Goal: Obtain resource: Obtain resource

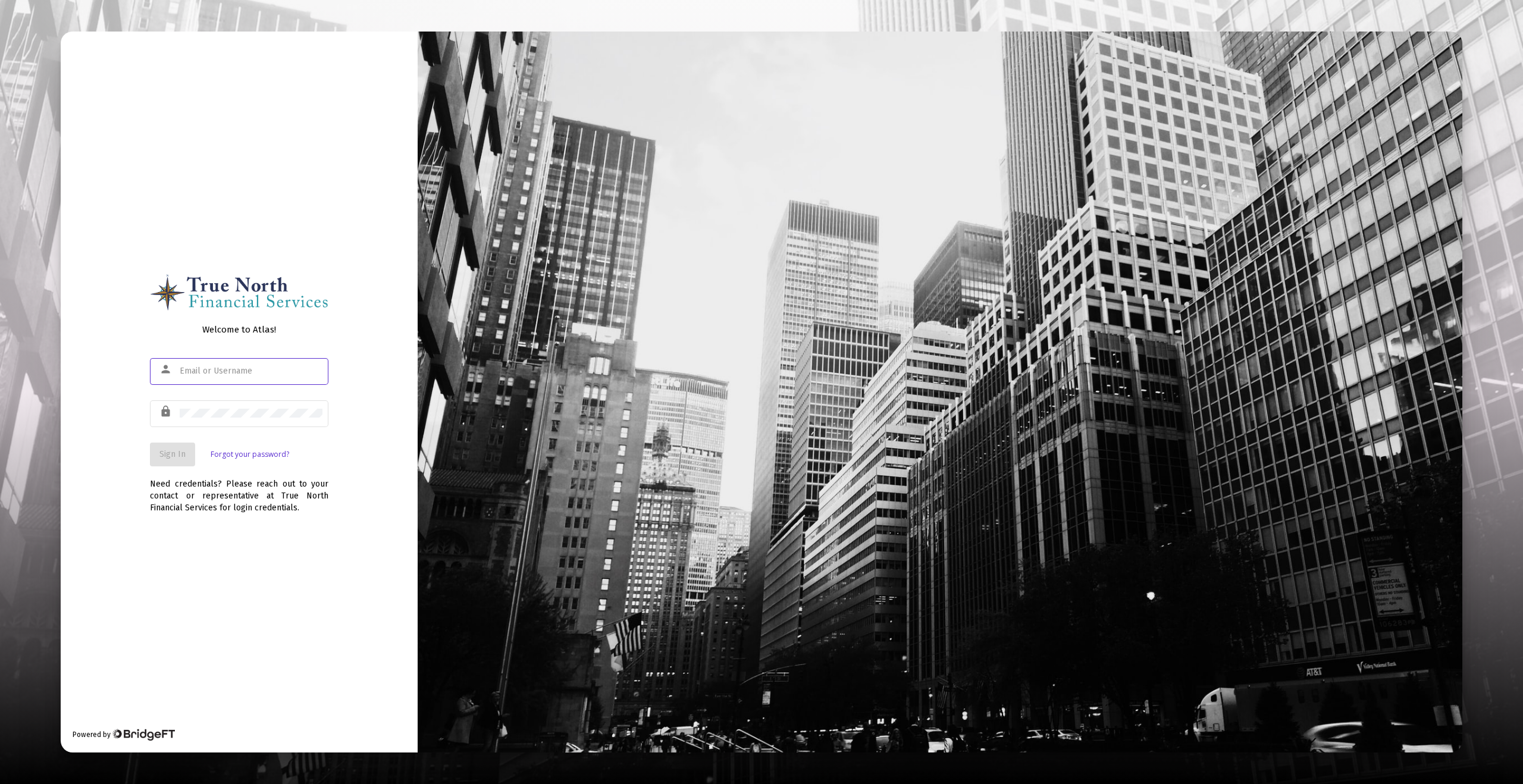
type input "[EMAIL_ADDRESS][DOMAIN_NAME]"
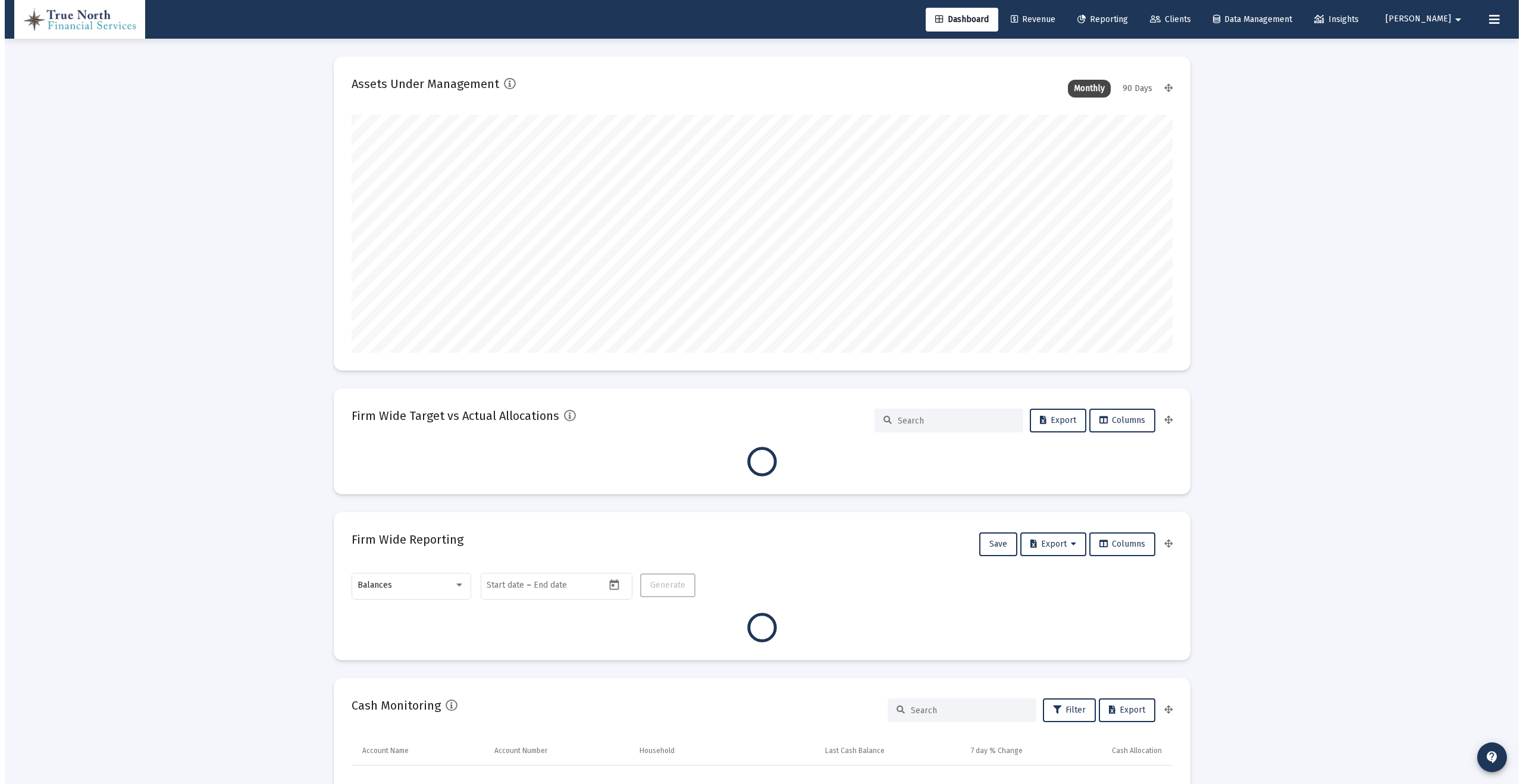
scroll to position [238, 821]
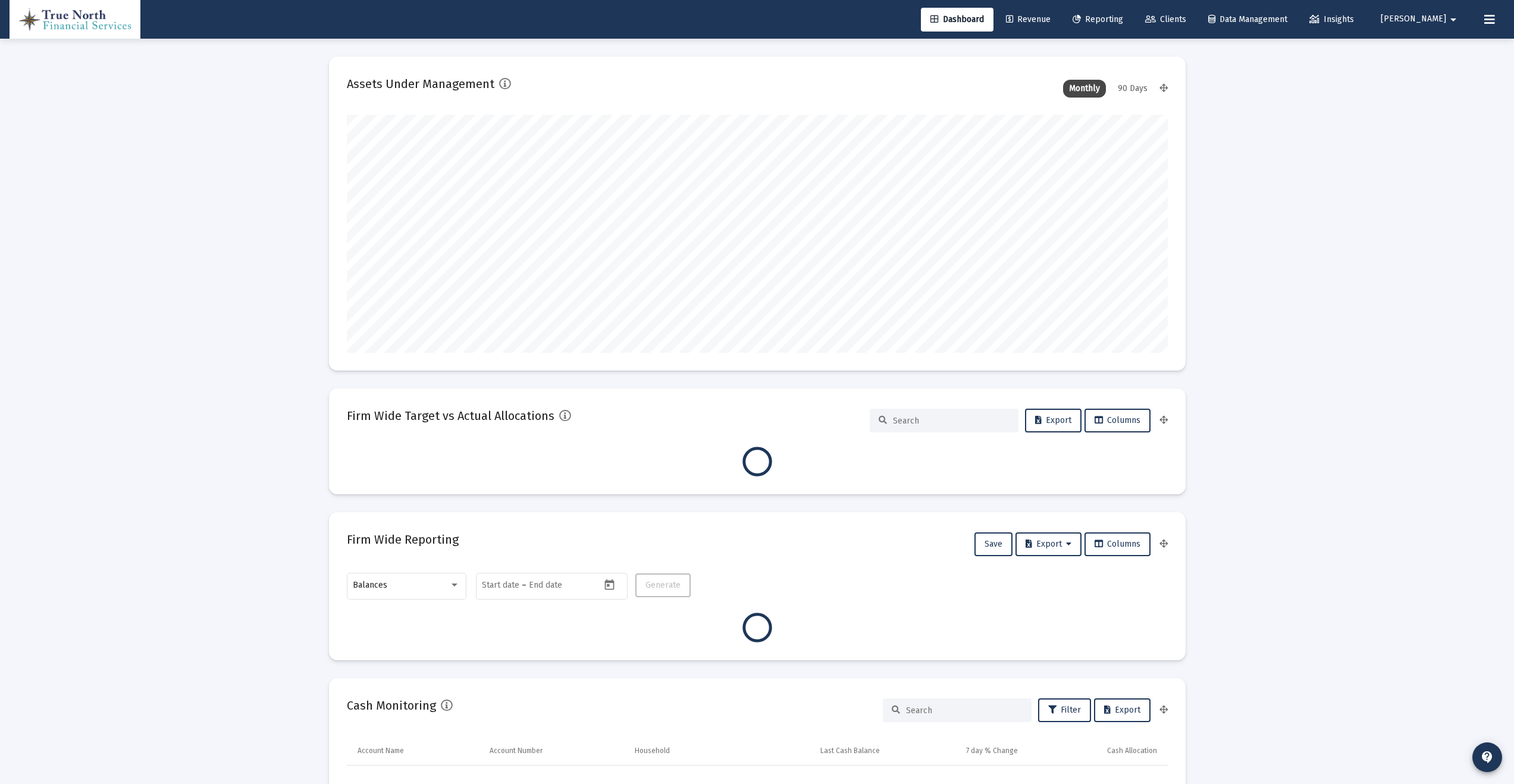
type input "[EMAIL_ADDRESS][DOMAIN_NAME]"
click at [1123, 17] on span "Reporting" at bounding box center [1098, 19] width 51 height 10
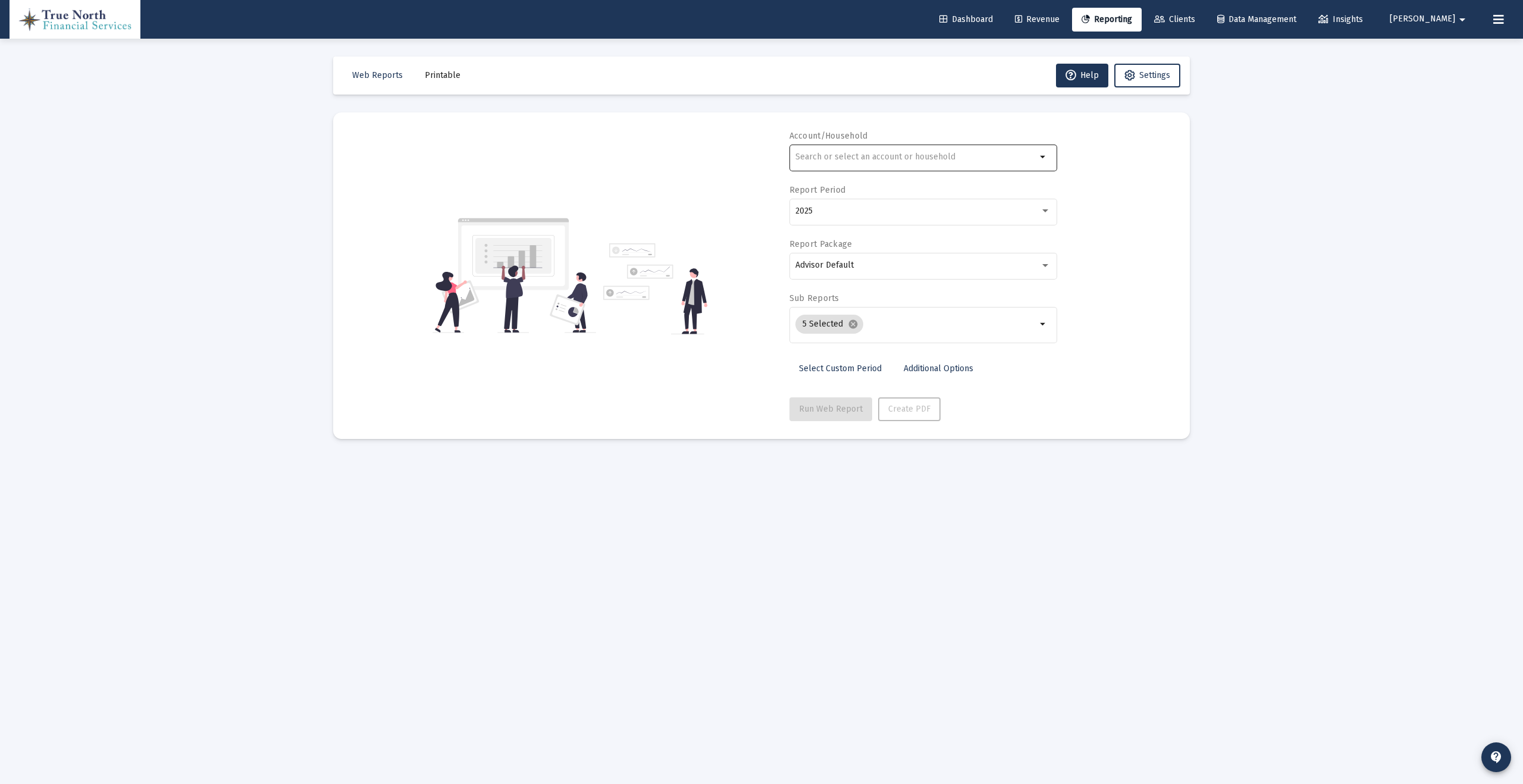
click at [851, 157] on input "text" at bounding box center [915, 157] width 241 height 10
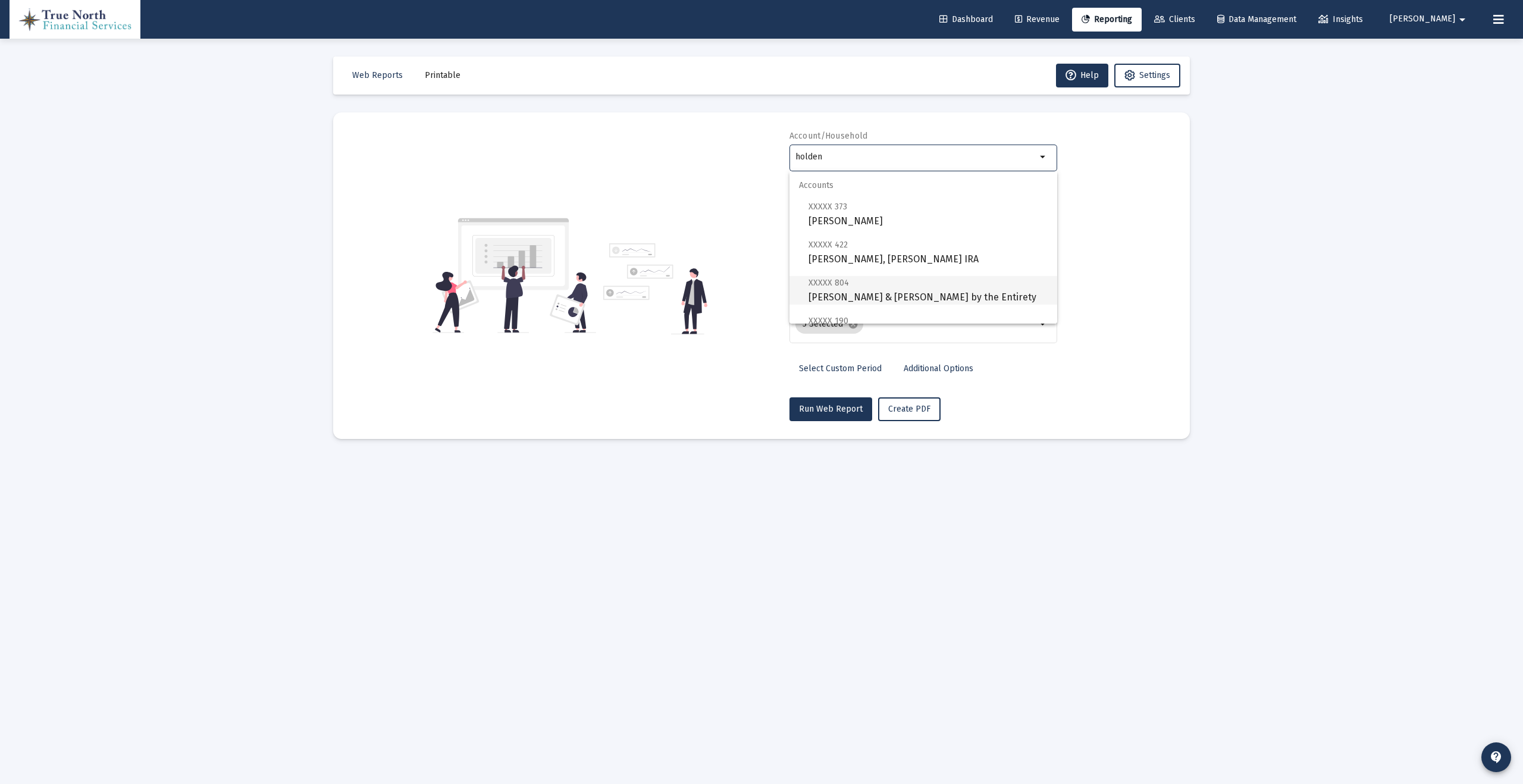
click at [937, 298] on span "XXXXX 804 [PERSON_NAME] & [PERSON_NAME] by the Entirety" at bounding box center [928, 290] width 239 height 29
click at [883, 269] on div "Advisor Default" at bounding box center [917, 266] width 244 height 10
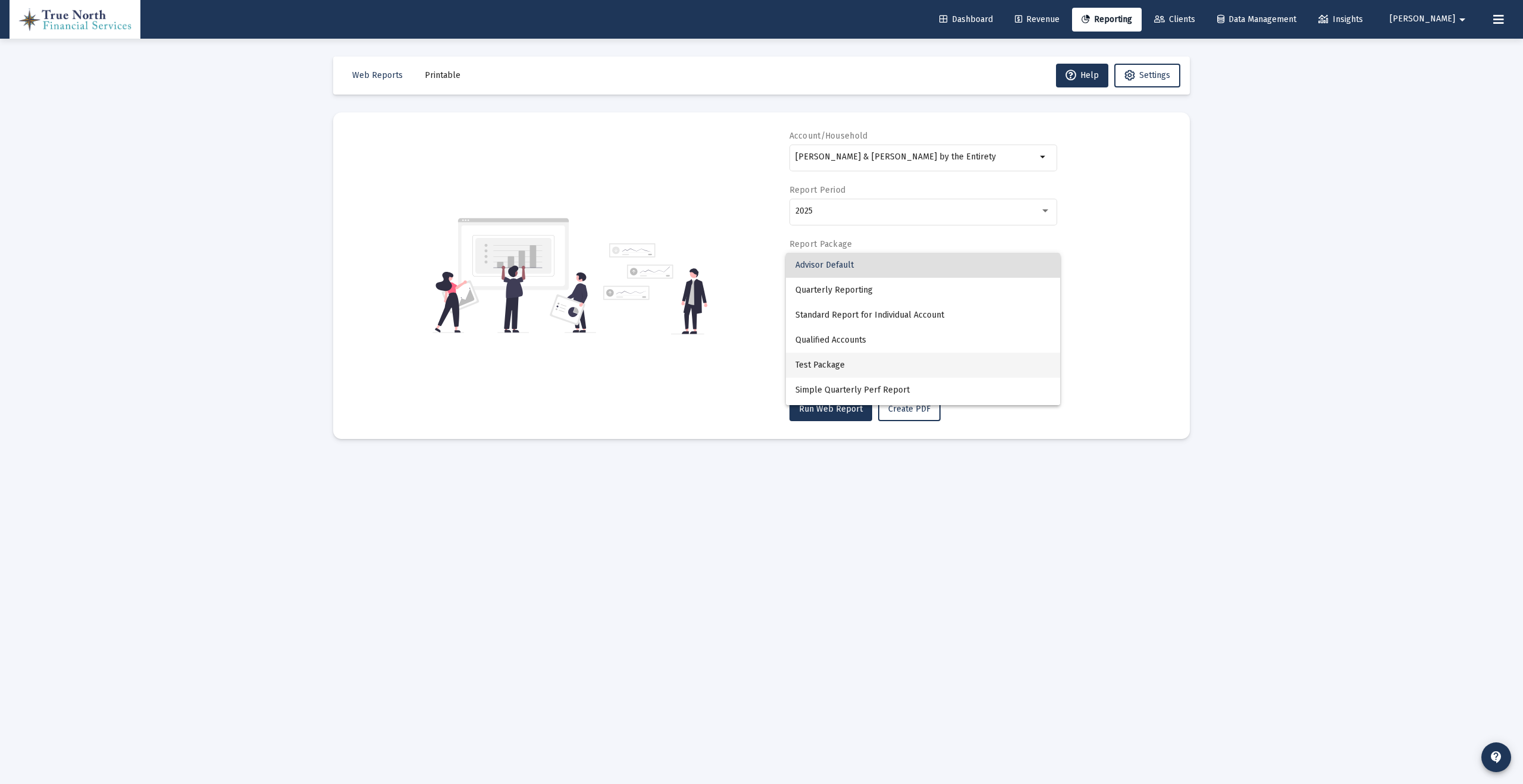
scroll to position [23, 0]
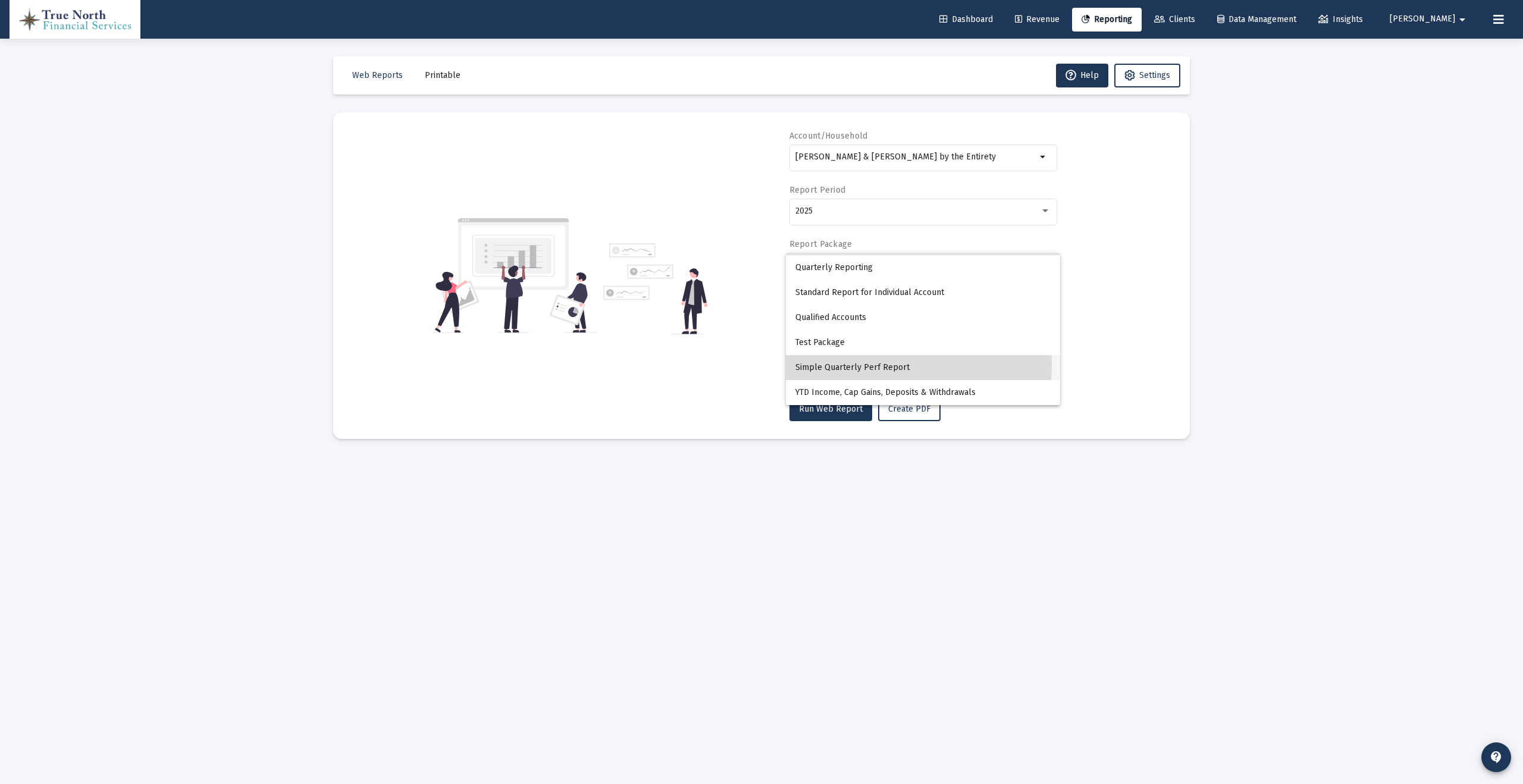
click at [866, 366] on span "Simple Quarterly Perf Report" at bounding box center [923, 368] width 255 height 25
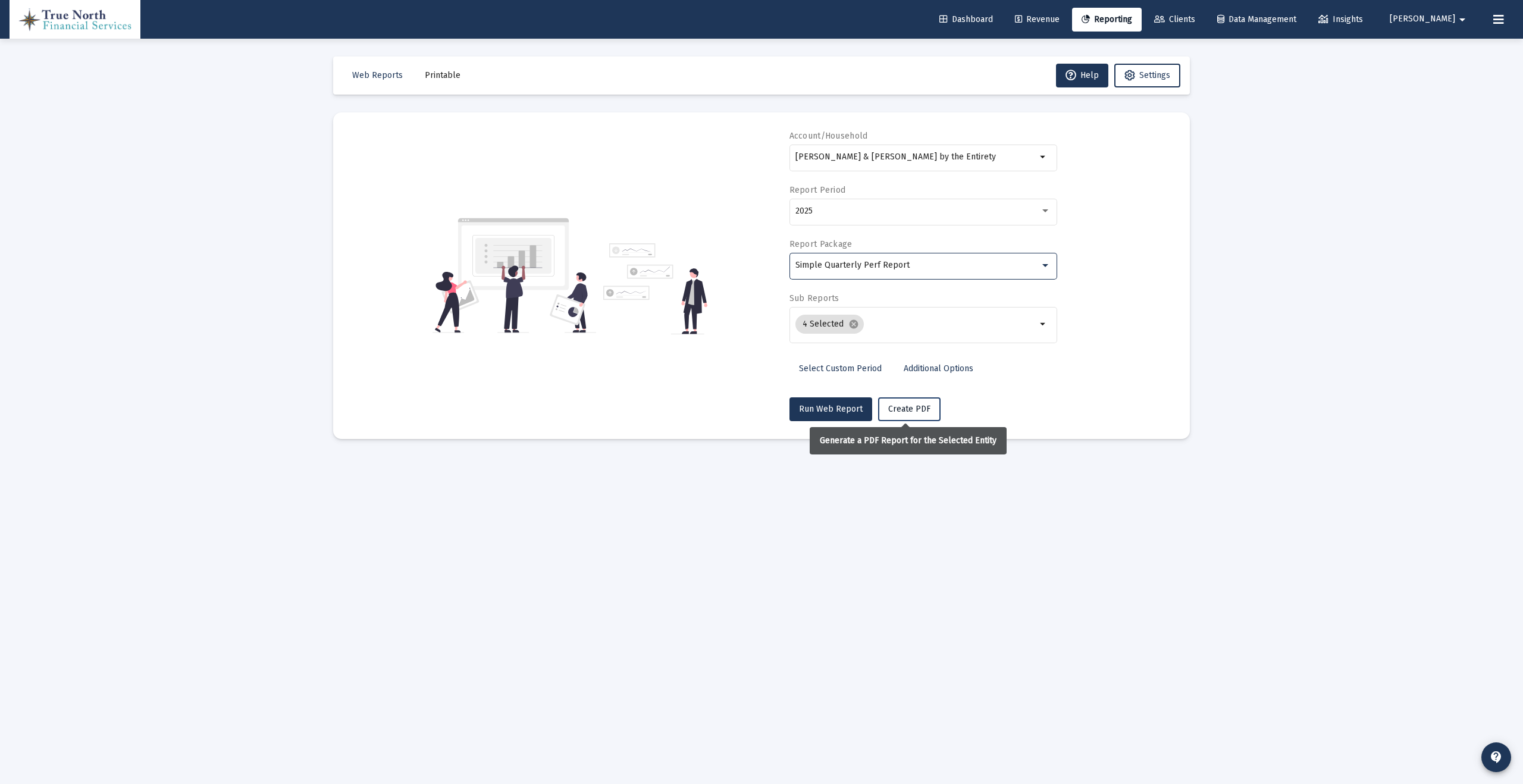
click at [898, 408] on span "Create PDF" at bounding box center [909, 409] width 42 height 10
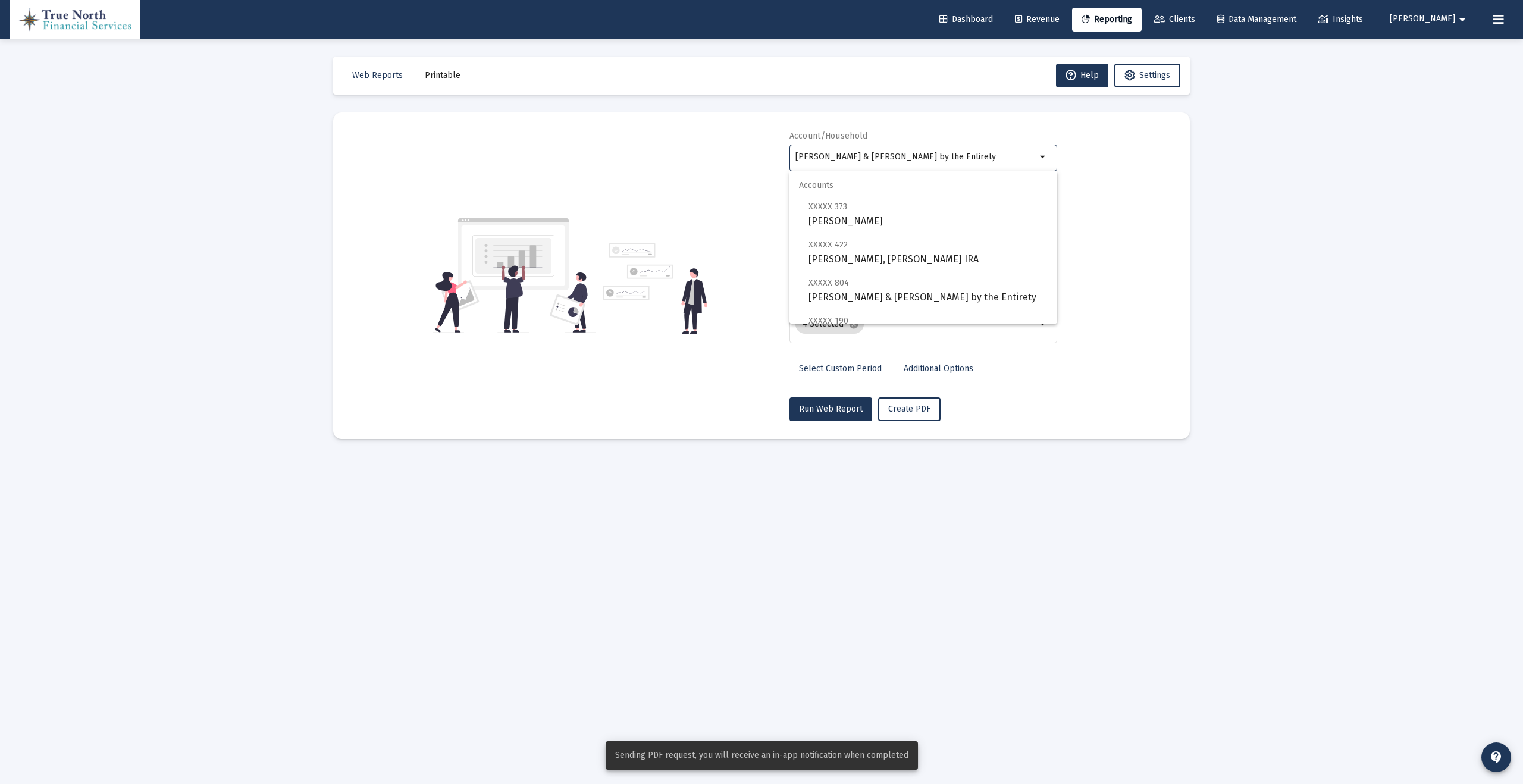
click at [1032, 160] on input "[PERSON_NAME] & [PERSON_NAME] by the Entirety" at bounding box center [915, 157] width 241 height 10
click at [989, 210] on span "XXXXX 373 [PERSON_NAME]" at bounding box center [928, 214] width 239 height 29
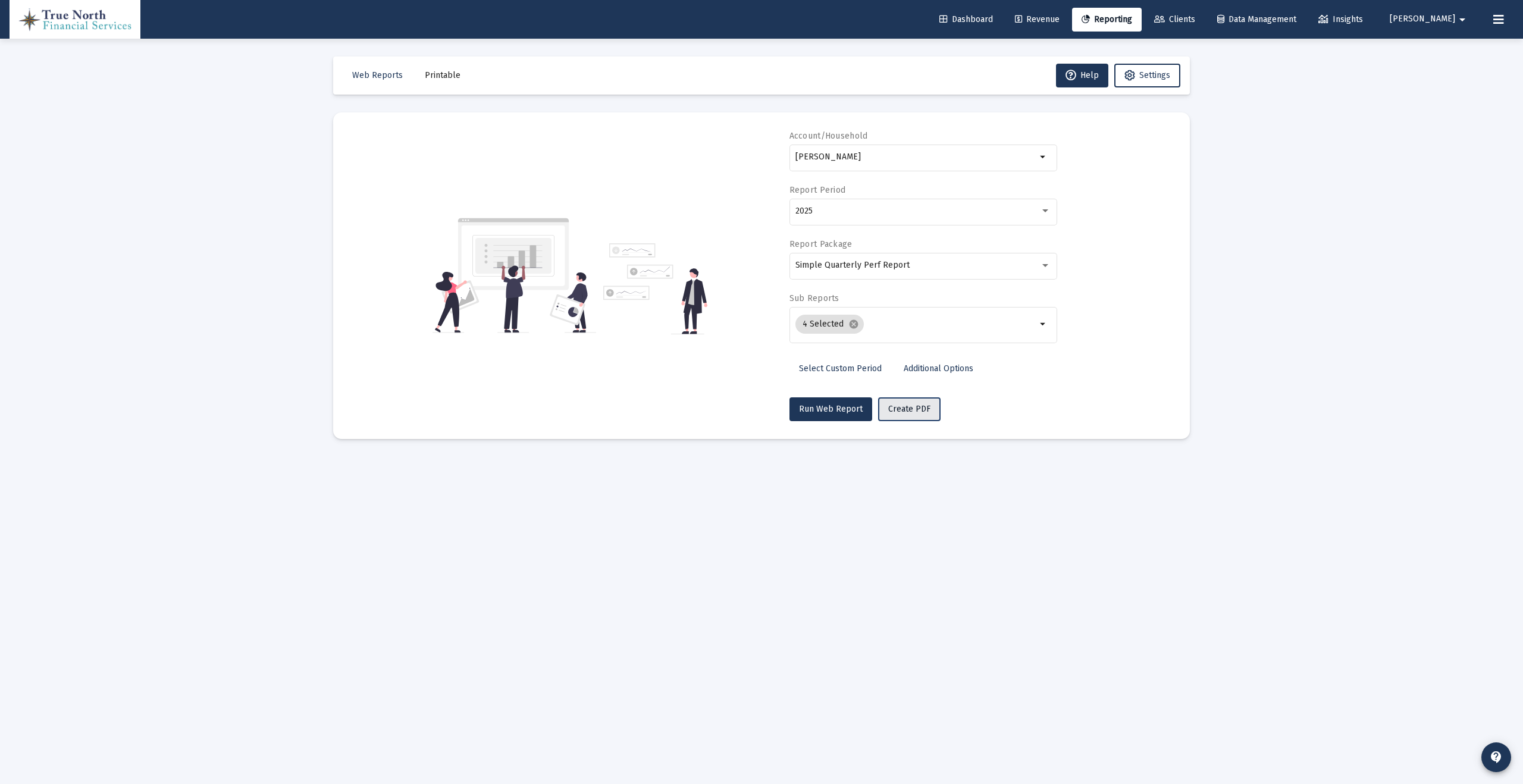
click at [911, 407] on span "Create PDF" at bounding box center [909, 409] width 42 height 10
click at [1046, 154] on mat-icon "arrow_drop_down" at bounding box center [1043, 157] width 15 height 15
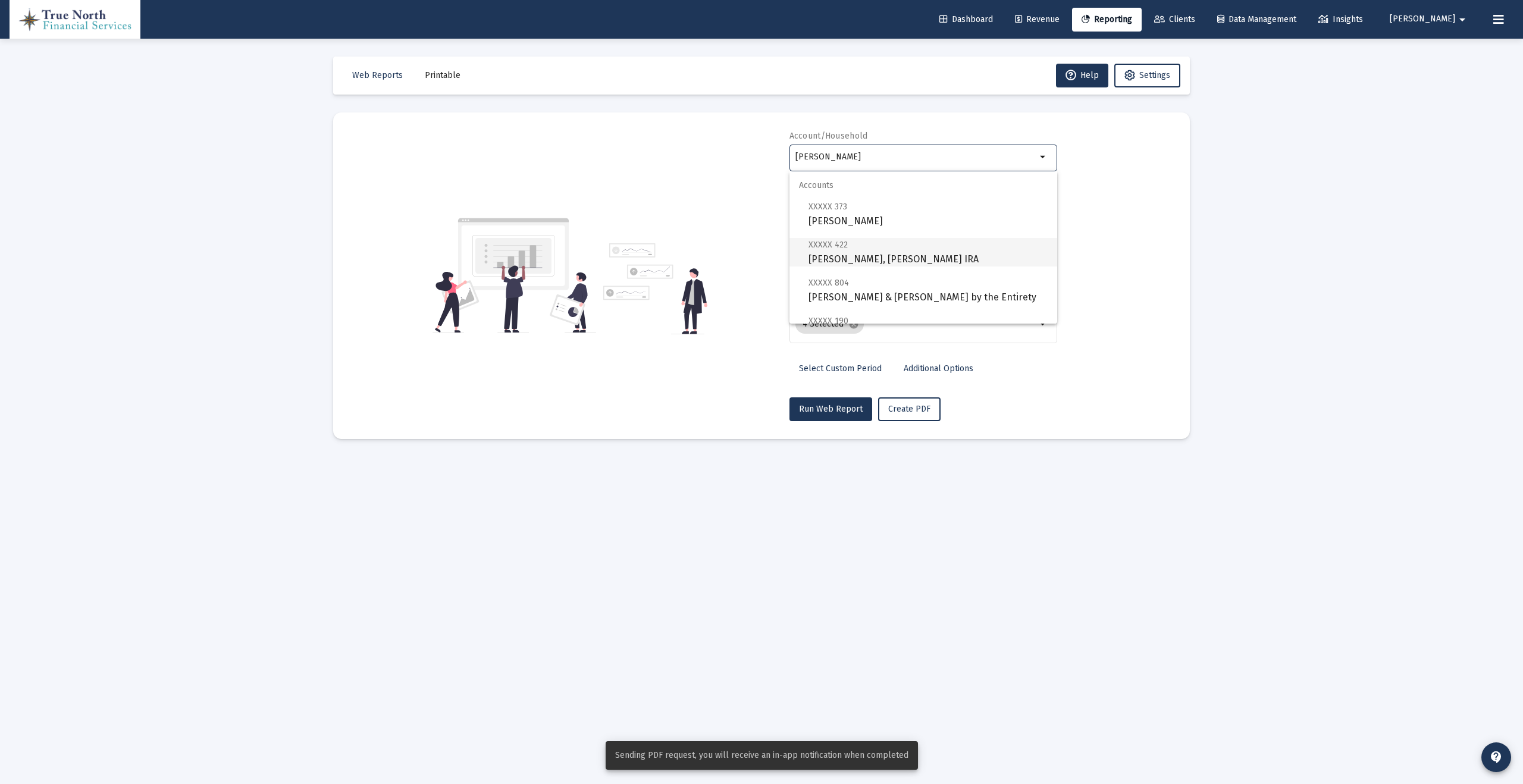
click at [981, 260] on span "XXXXX 422 [PERSON_NAME], [PERSON_NAME] IRA" at bounding box center [928, 252] width 239 height 29
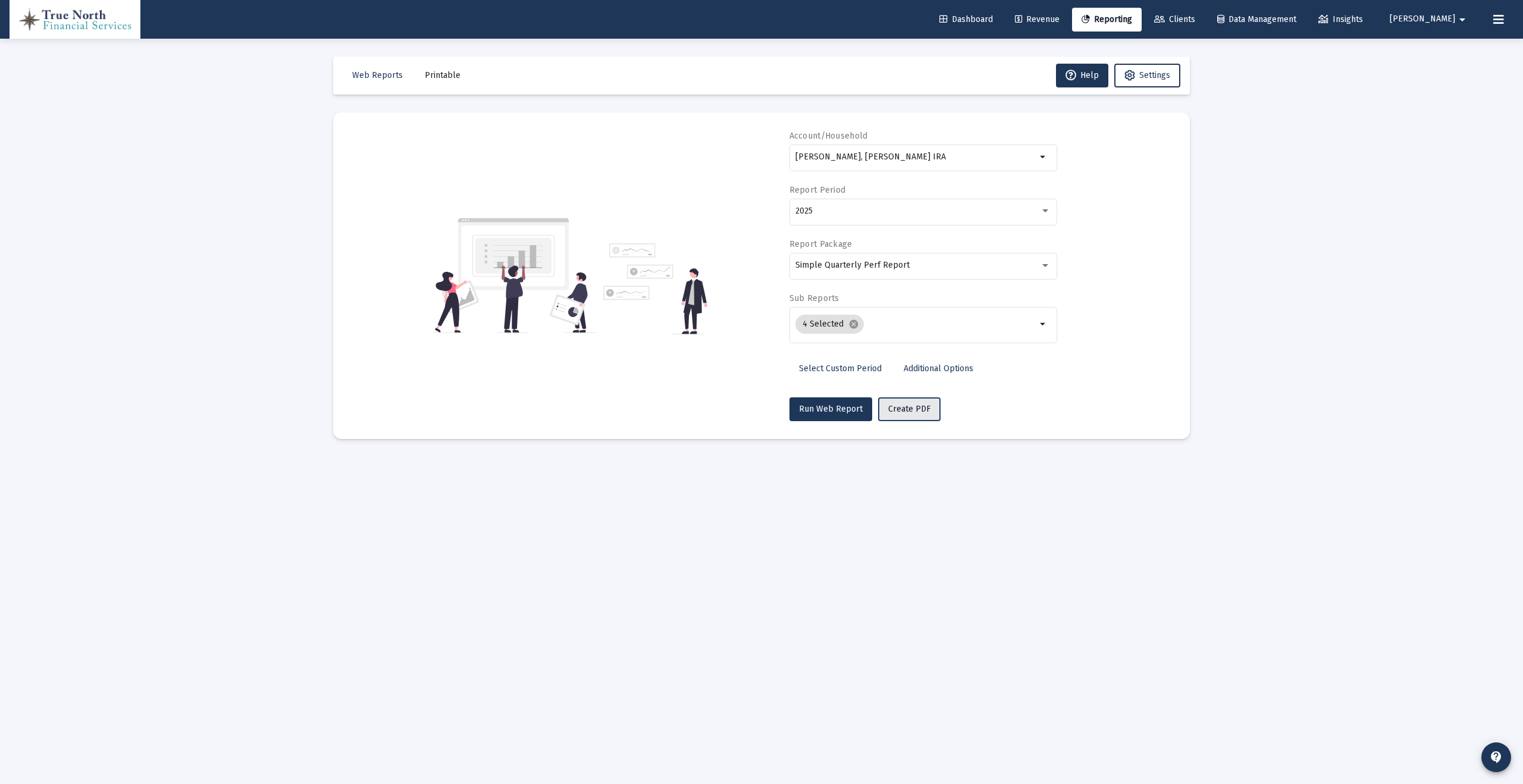
click at [903, 412] on span "Create PDF" at bounding box center [909, 409] width 42 height 10
click at [1032, 151] on div "[PERSON_NAME], [PERSON_NAME] IRA" at bounding box center [915, 157] width 241 height 29
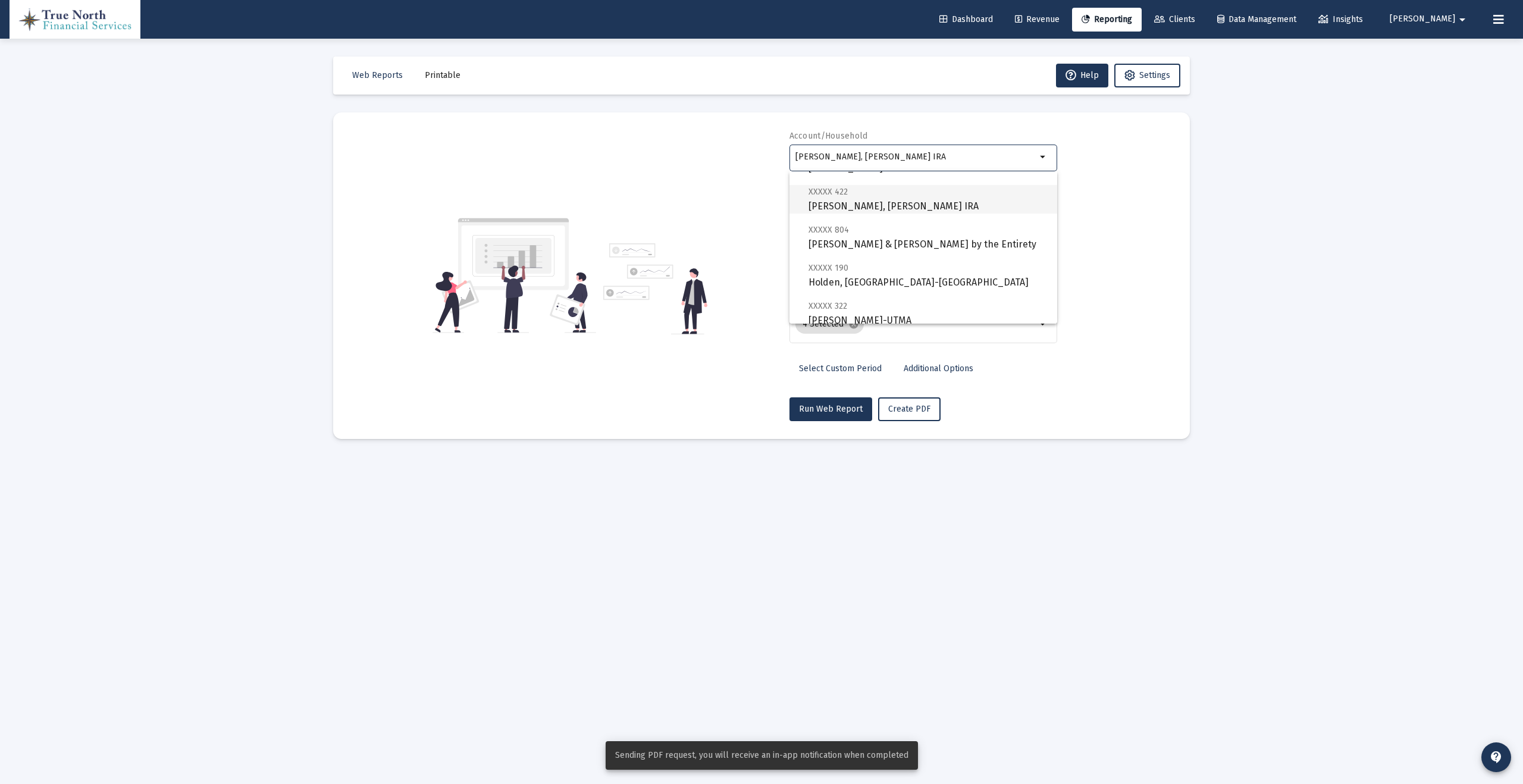
scroll to position [69, 0]
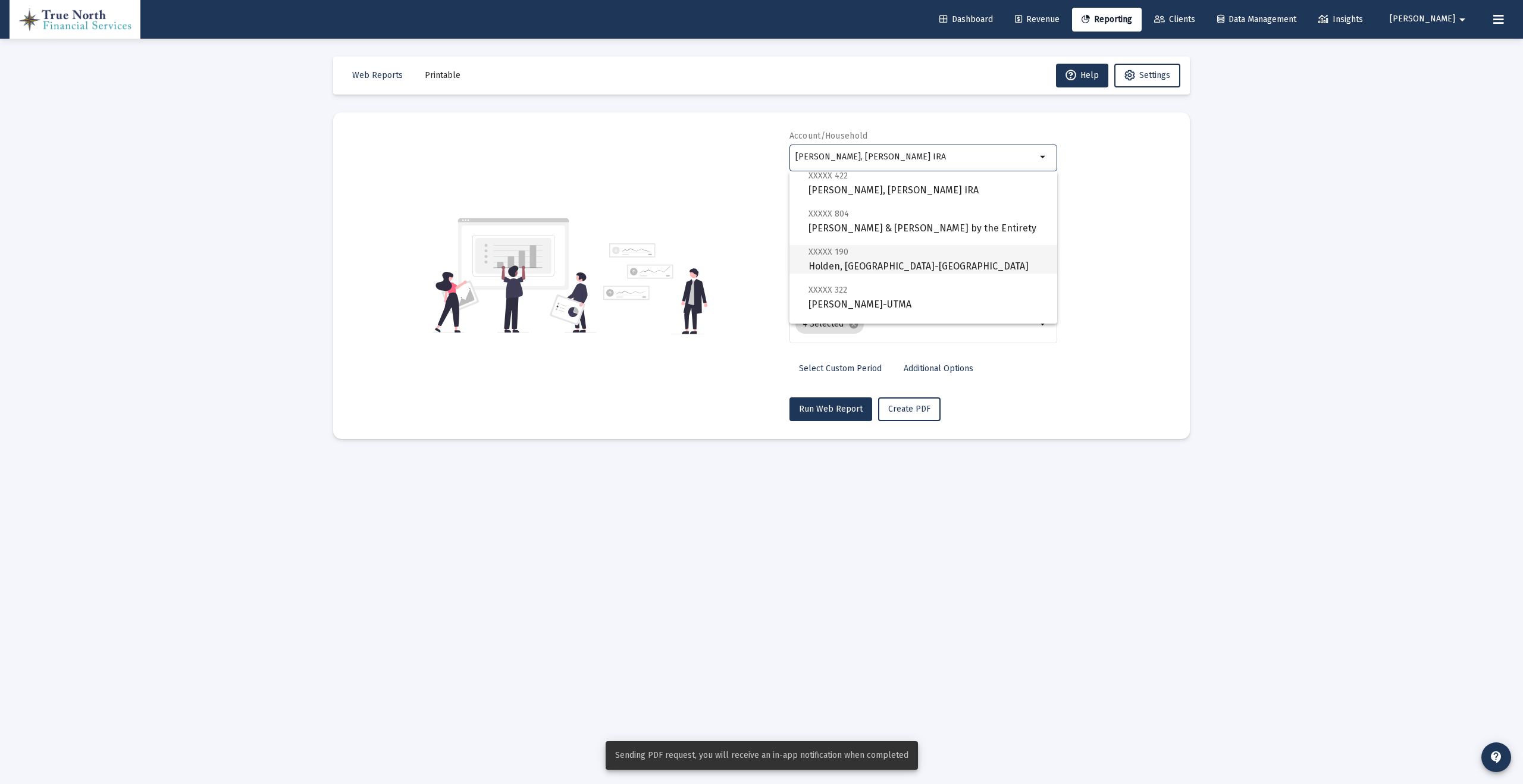
click at [951, 262] on span "XXXXX 190 Holden, [GEOGRAPHIC_DATA]-[GEOGRAPHIC_DATA]" at bounding box center [928, 259] width 239 height 29
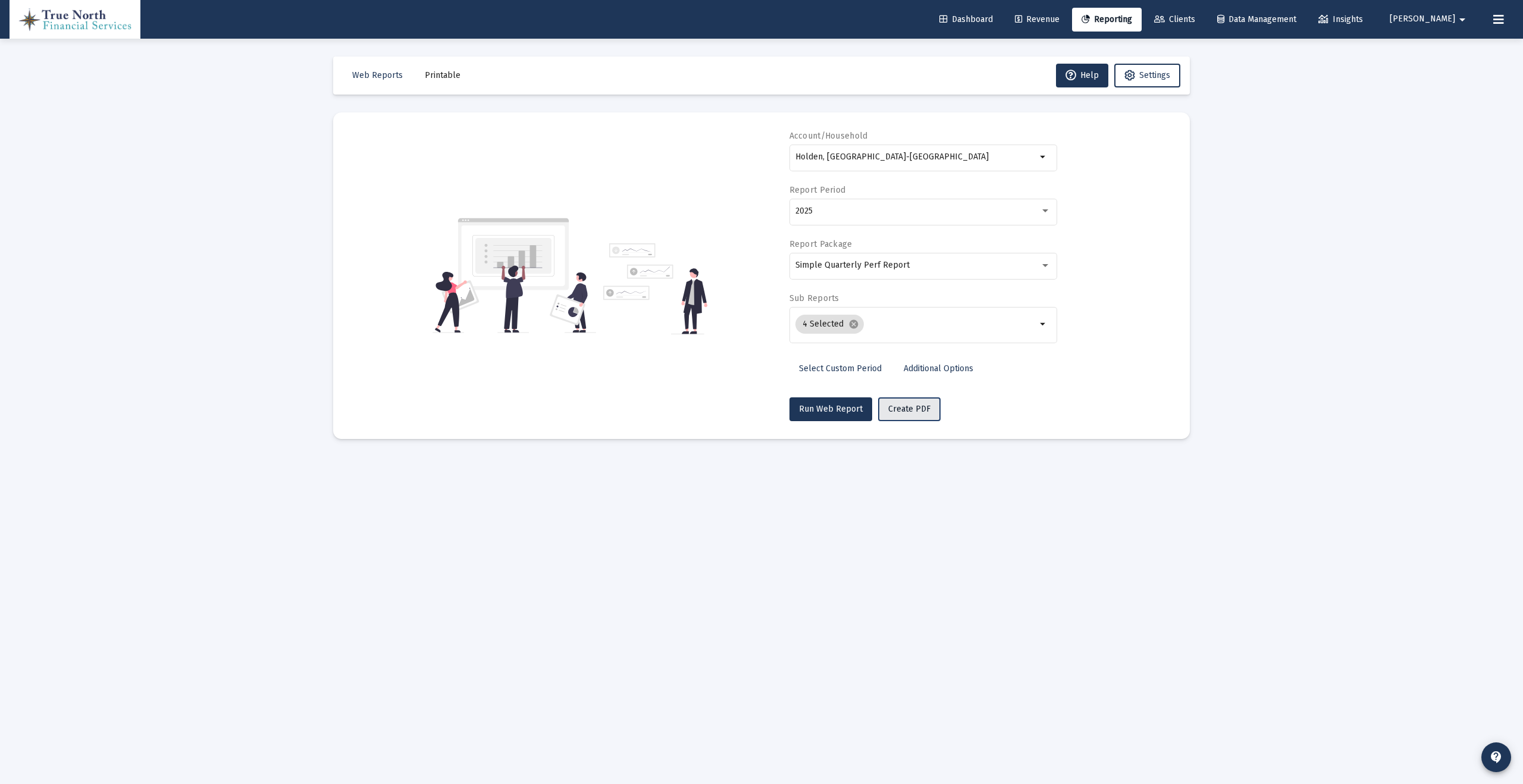
click at [919, 404] on span "Create PDF" at bounding box center [909, 409] width 42 height 10
click at [1035, 162] on div "Holden, [GEOGRAPHIC_DATA]-[GEOGRAPHIC_DATA]" at bounding box center [915, 157] width 241 height 29
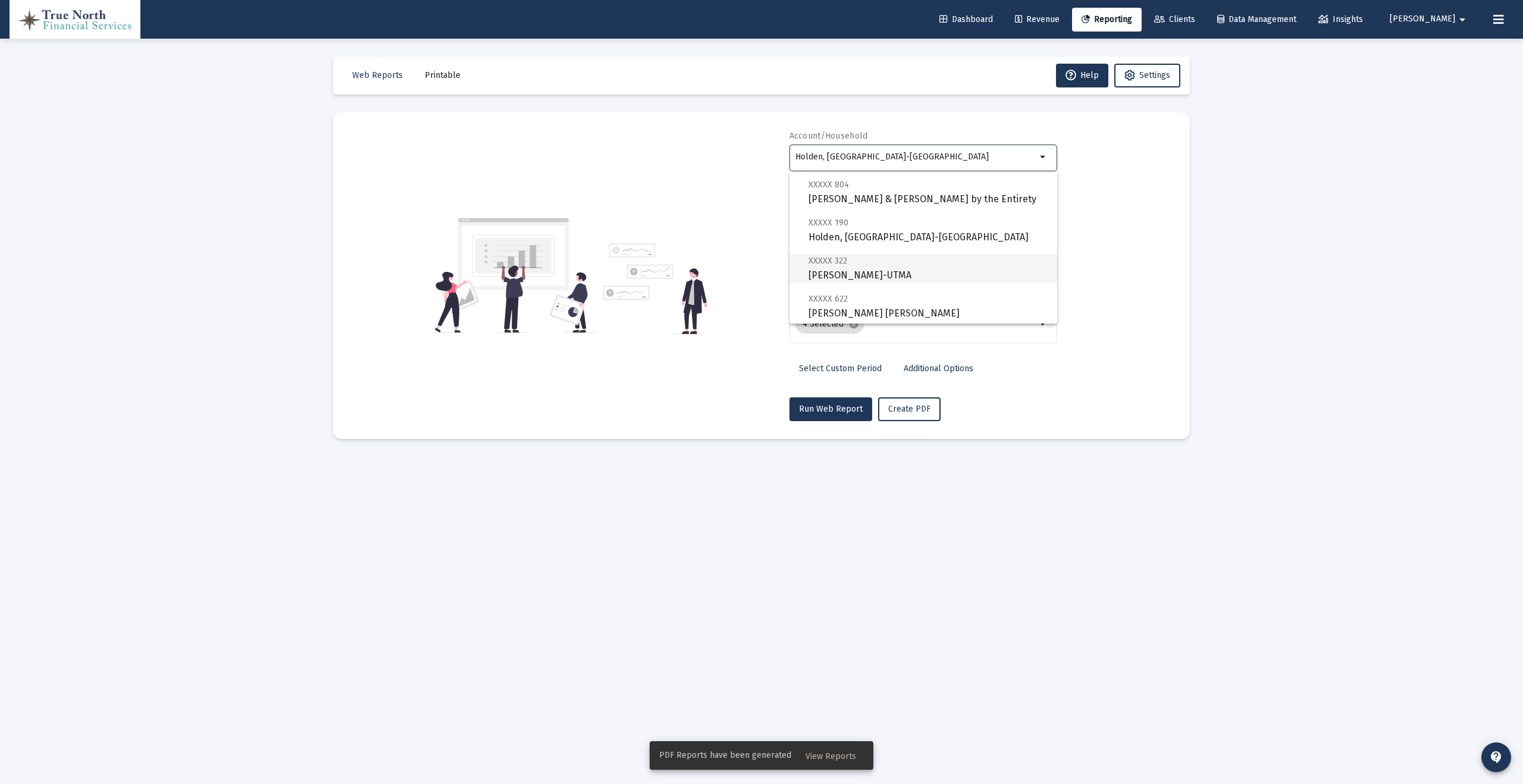
scroll to position [99, 0]
click at [948, 271] on span "XXXXX 322 [PERSON_NAME] UGMA-UTMA" at bounding box center [928, 267] width 239 height 29
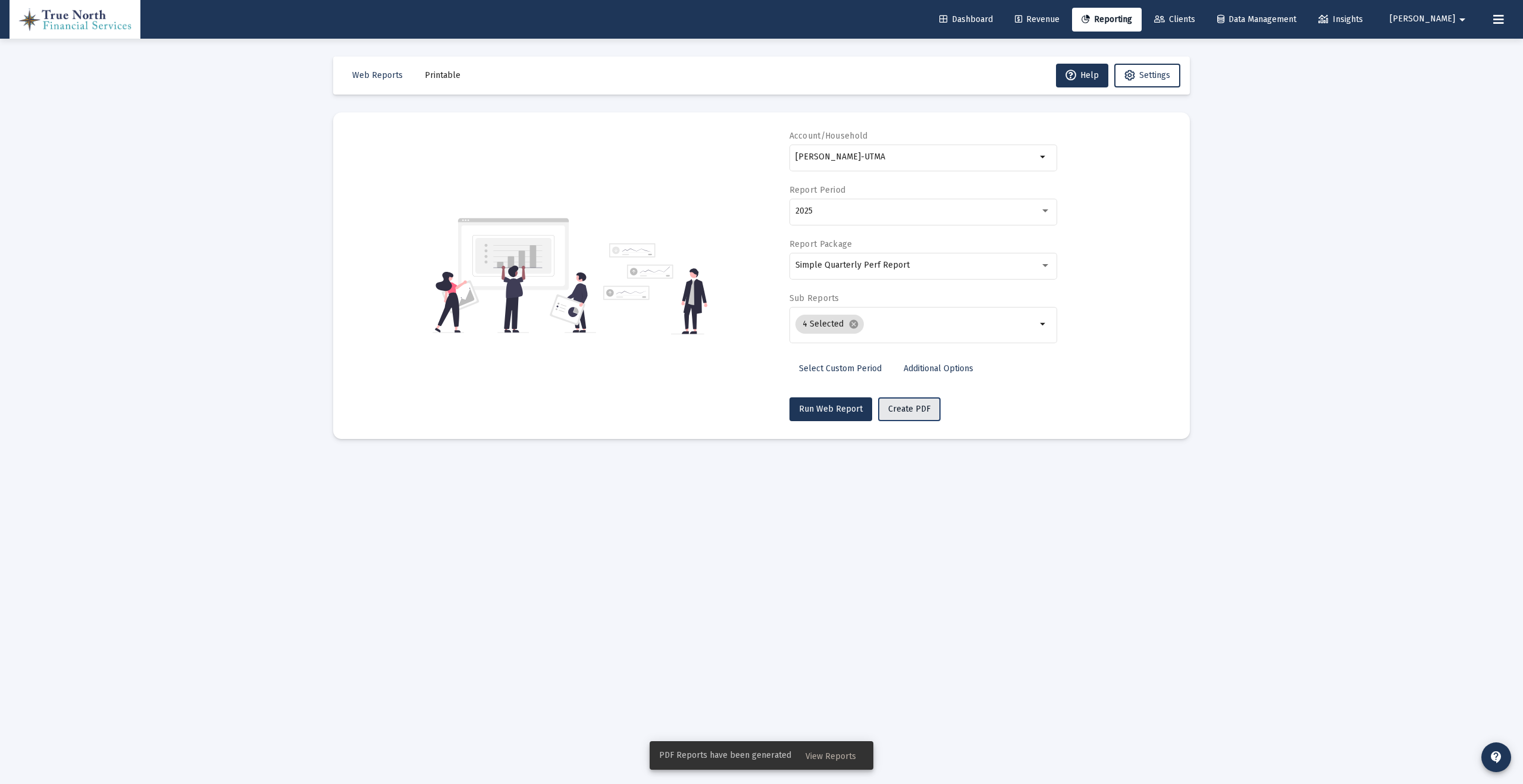
click at [926, 402] on button "Create PDF" at bounding box center [909, 409] width 62 height 24
click at [1032, 157] on input "[PERSON_NAME]-UTMA" at bounding box center [915, 157] width 241 height 10
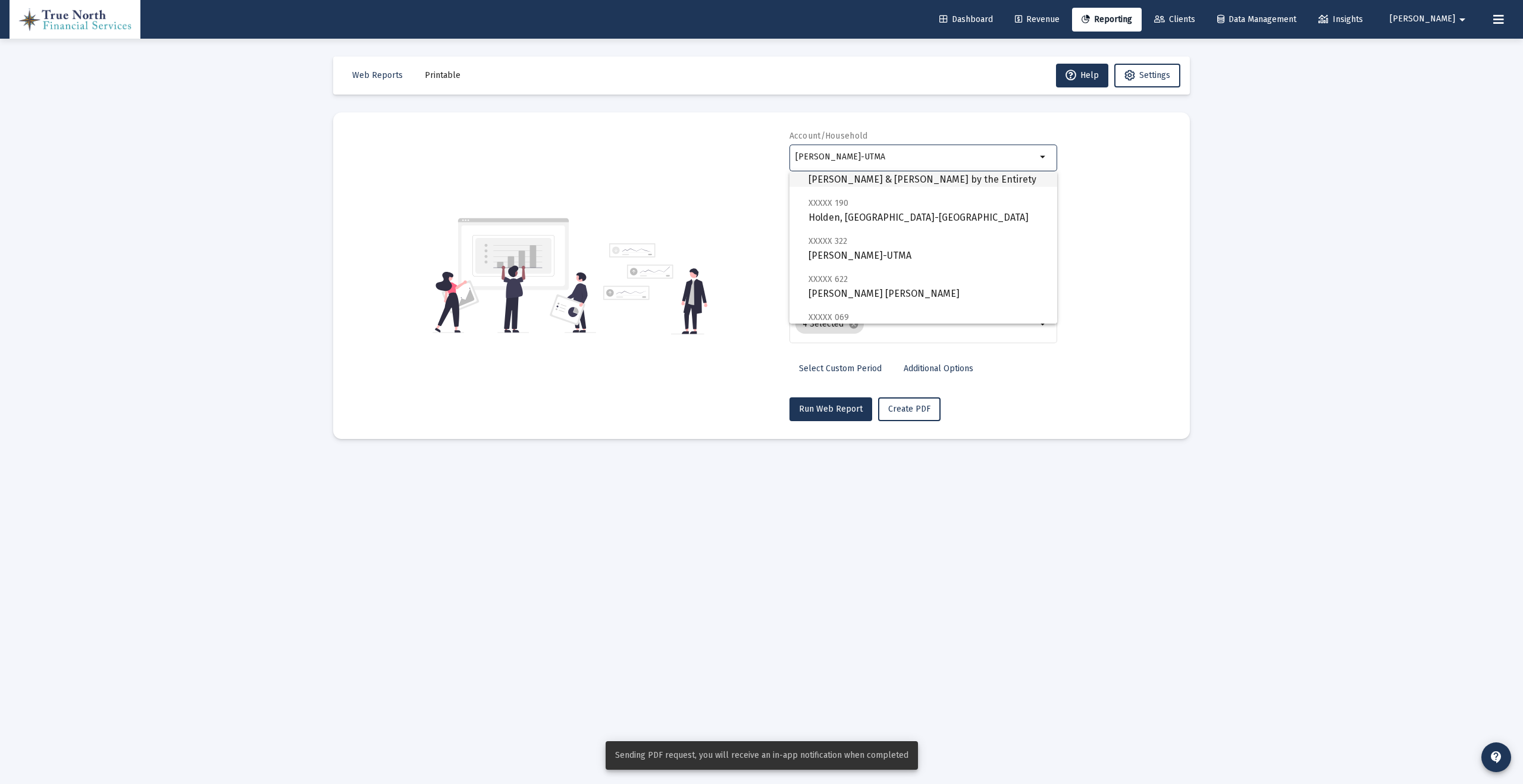
scroll to position [120, 0]
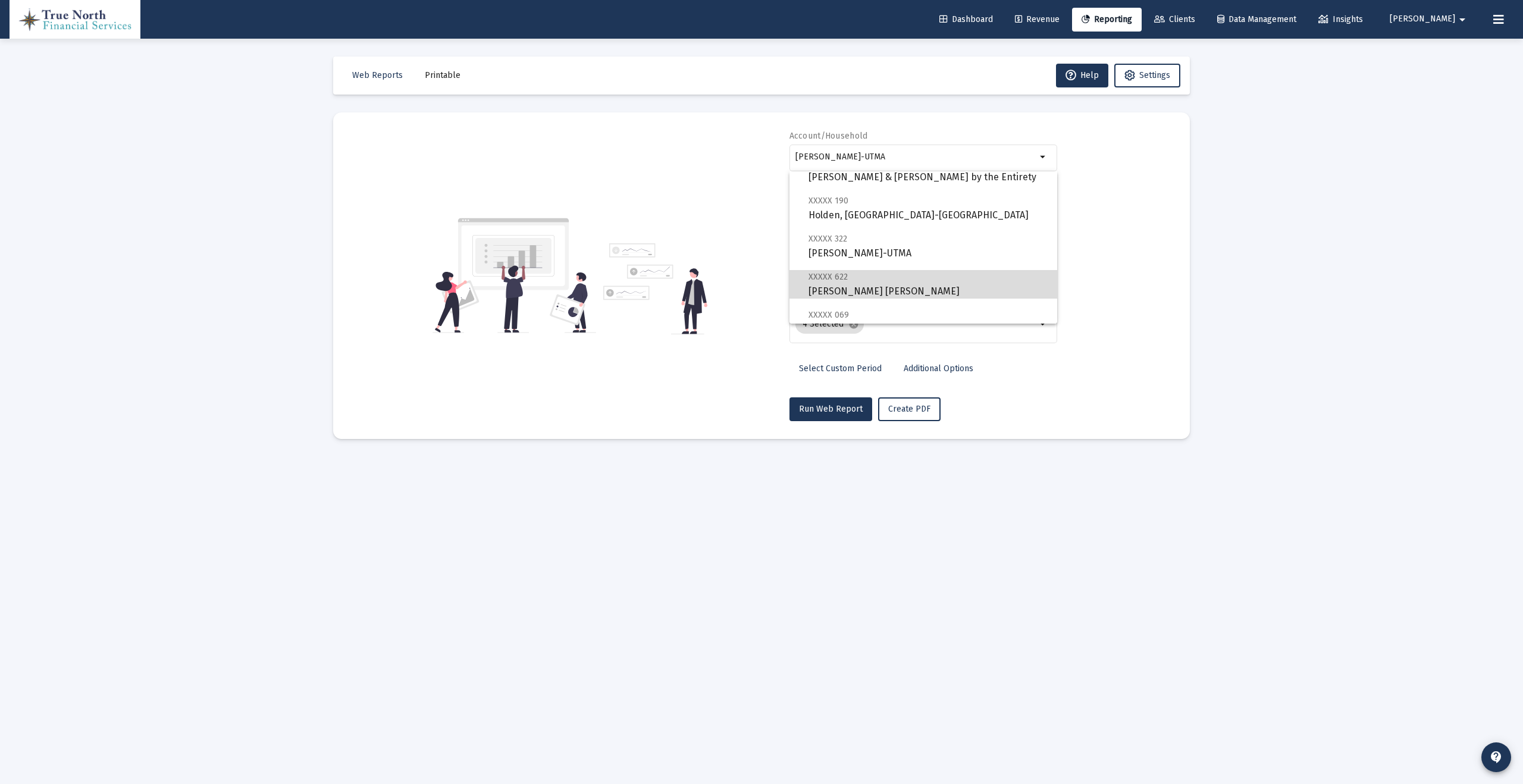
click at [930, 287] on span "XXXXX 622 [PERSON_NAME] [PERSON_NAME]" at bounding box center [928, 284] width 239 height 29
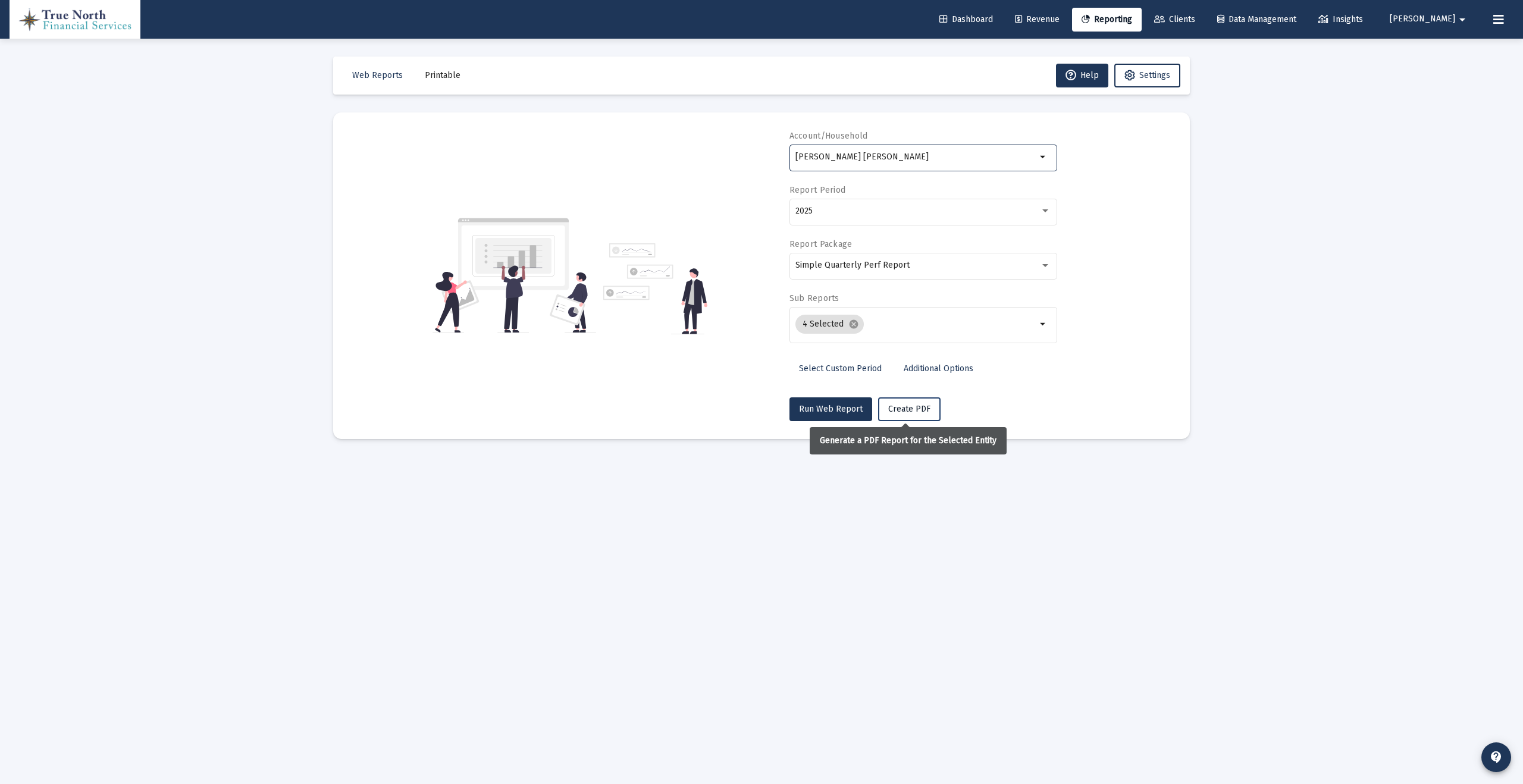
click at [917, 405] on span "Create PDF" at bounding box center [909, 409] width 42 height 10
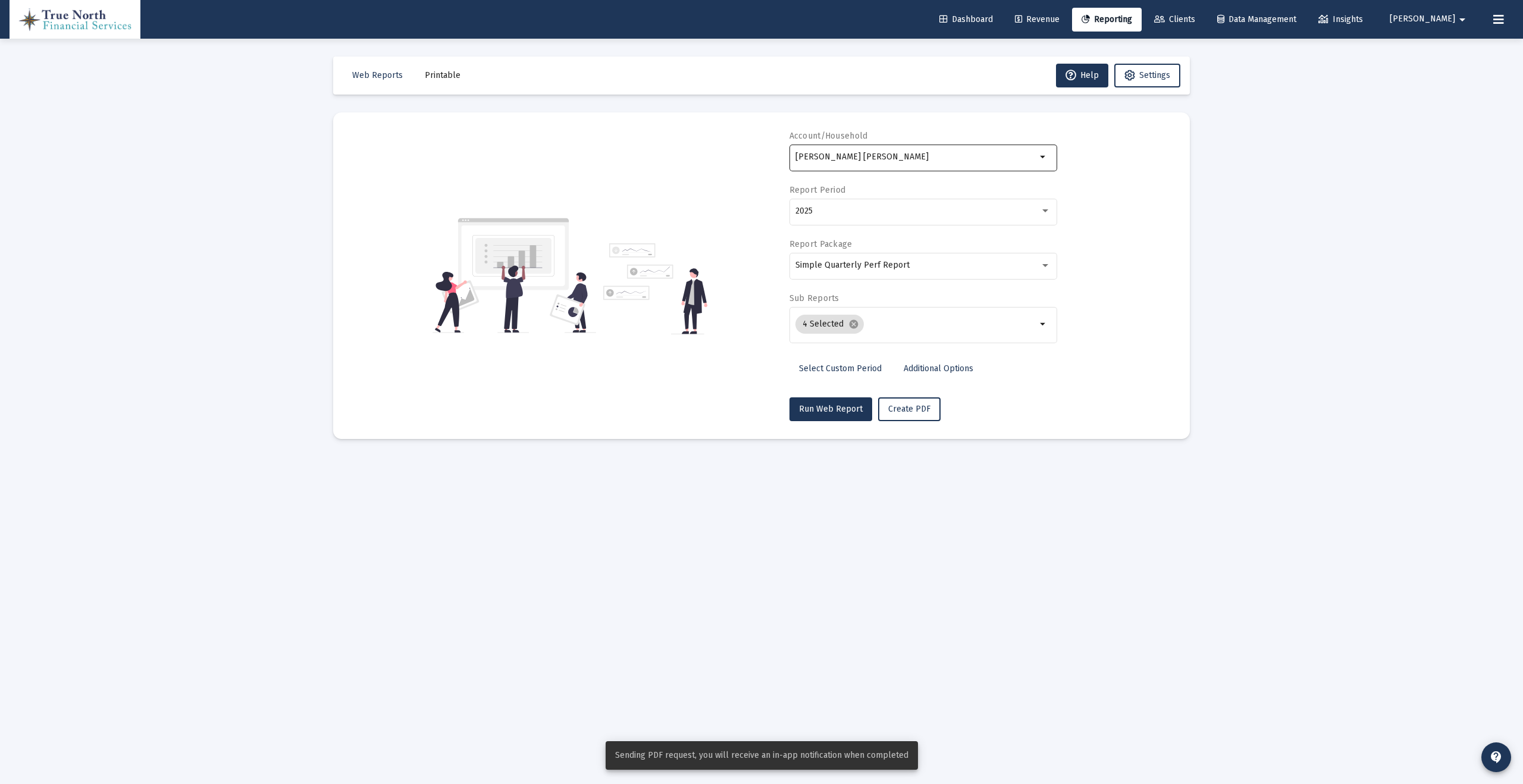
click at [1012, 160] on input "[PERSON_NAME] [PERSON_NAME]" at bounding box center [915, 157] width 241 height 10
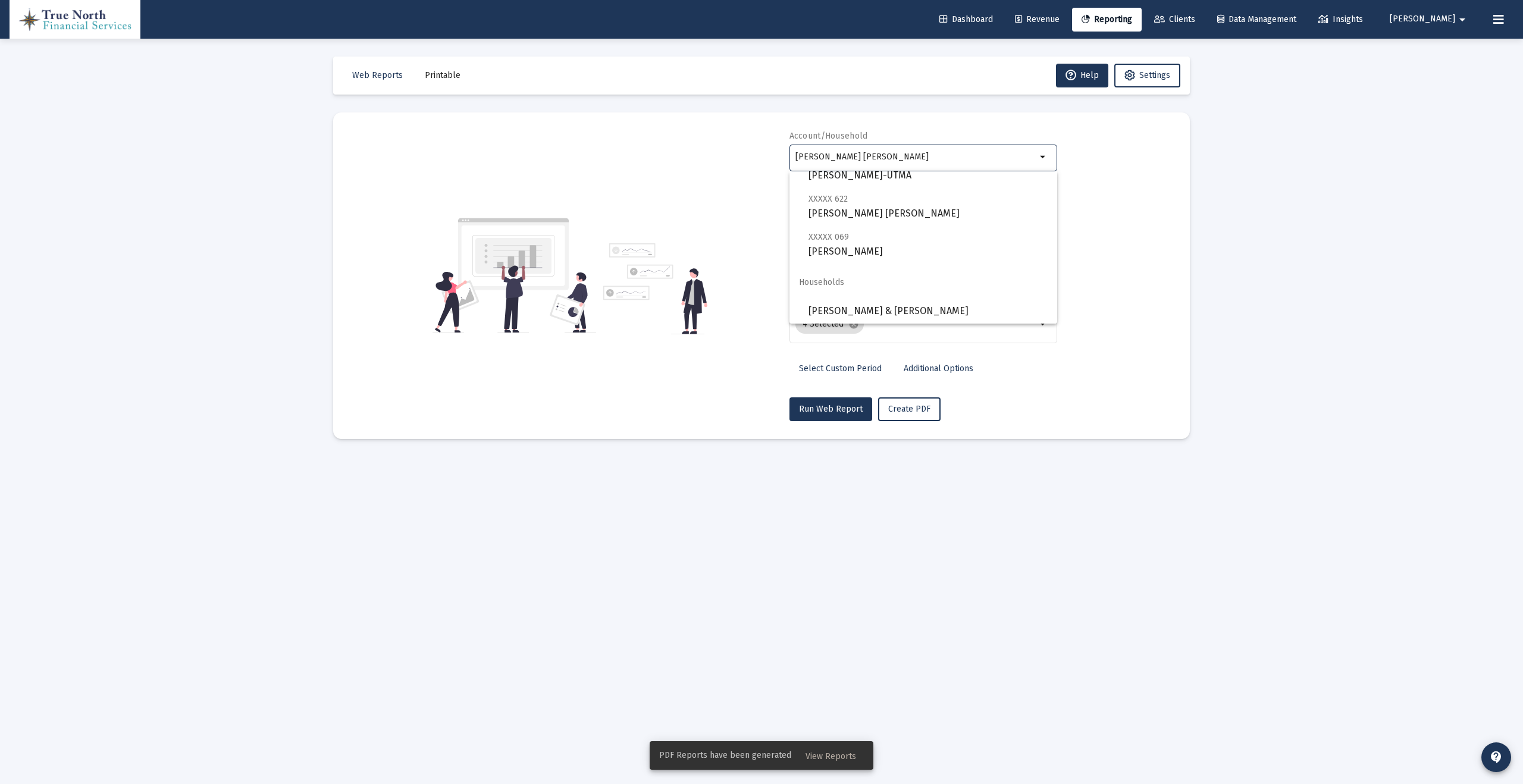
scroll to position [200, 0]
click at [946, 309] on span "[PERSON_NAME] & [PERSON_NAME]" at bounding box center [928, 309] width 239 height 28
type input "[PERSON_NAME] & [PERSON_NAME]"
click at [914, 265] on div "Simple Quarterly Perf Report" at bounding box center [917, 266] width 244 height 10
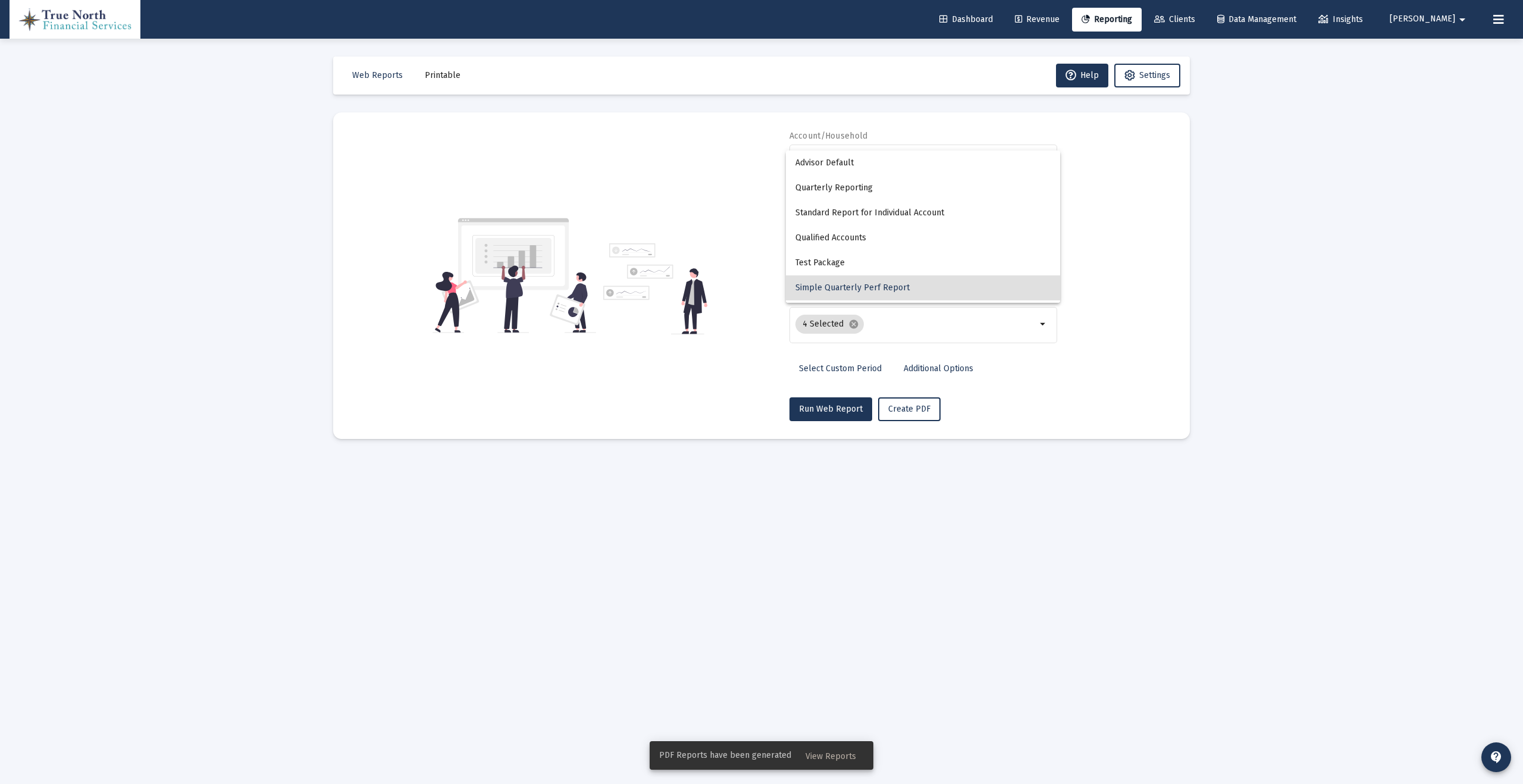
scroll to position [23, 0]
click at [1087, 266] on div at bounding box center [761, 392] width 1523 height 784
click at [1043, 325] on mat-icon "arrow_drop_down" at bounding box center [1043, 324] width 15 height 15
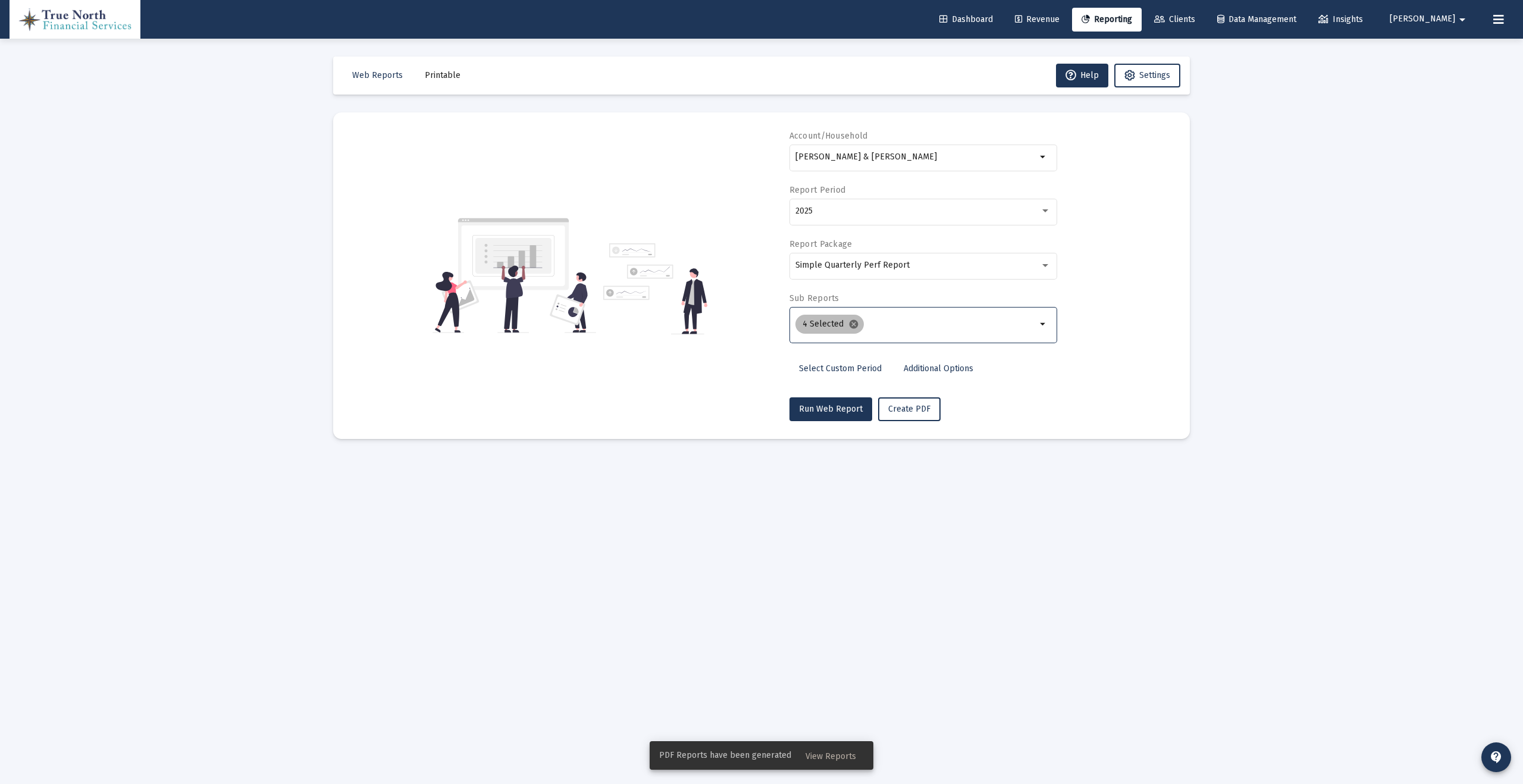
click at [855, 327] on mat-icon "cancel" at bounding box center [853, 324] width 10 height 10
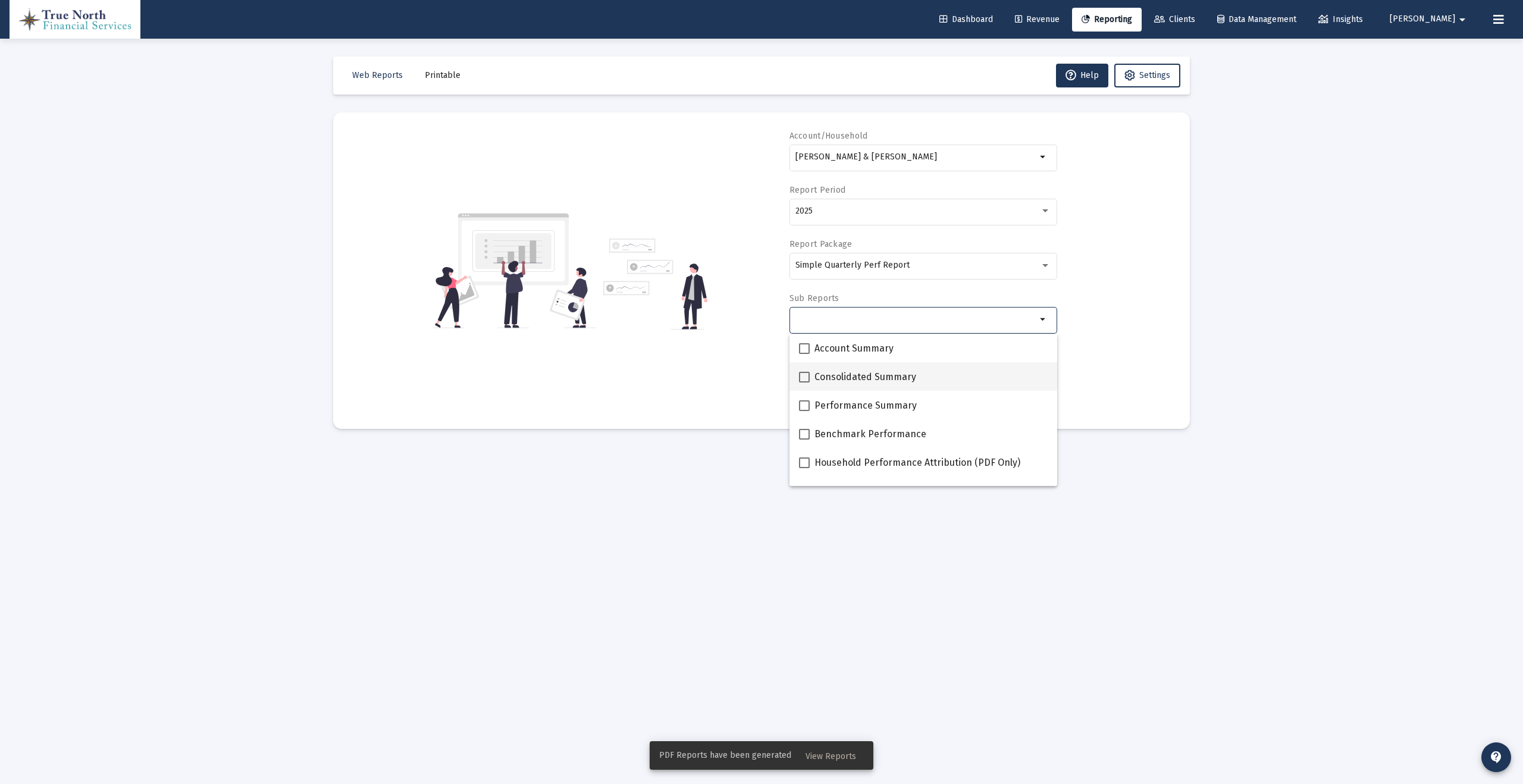
click at [802, 375] on span at bounding box center [803, 377] width 10 height 10
click at [803, 382] on input "Consolidated Summary" at bounding box center [803, 382] width 1 height 1
checkbox input "true"
click at [803, 402] on span at bounding box center [803, 405] width 10 height 10
click at [803, 411] on input "Performance Summary" at bounding box center [803, 411] width 1 height 1
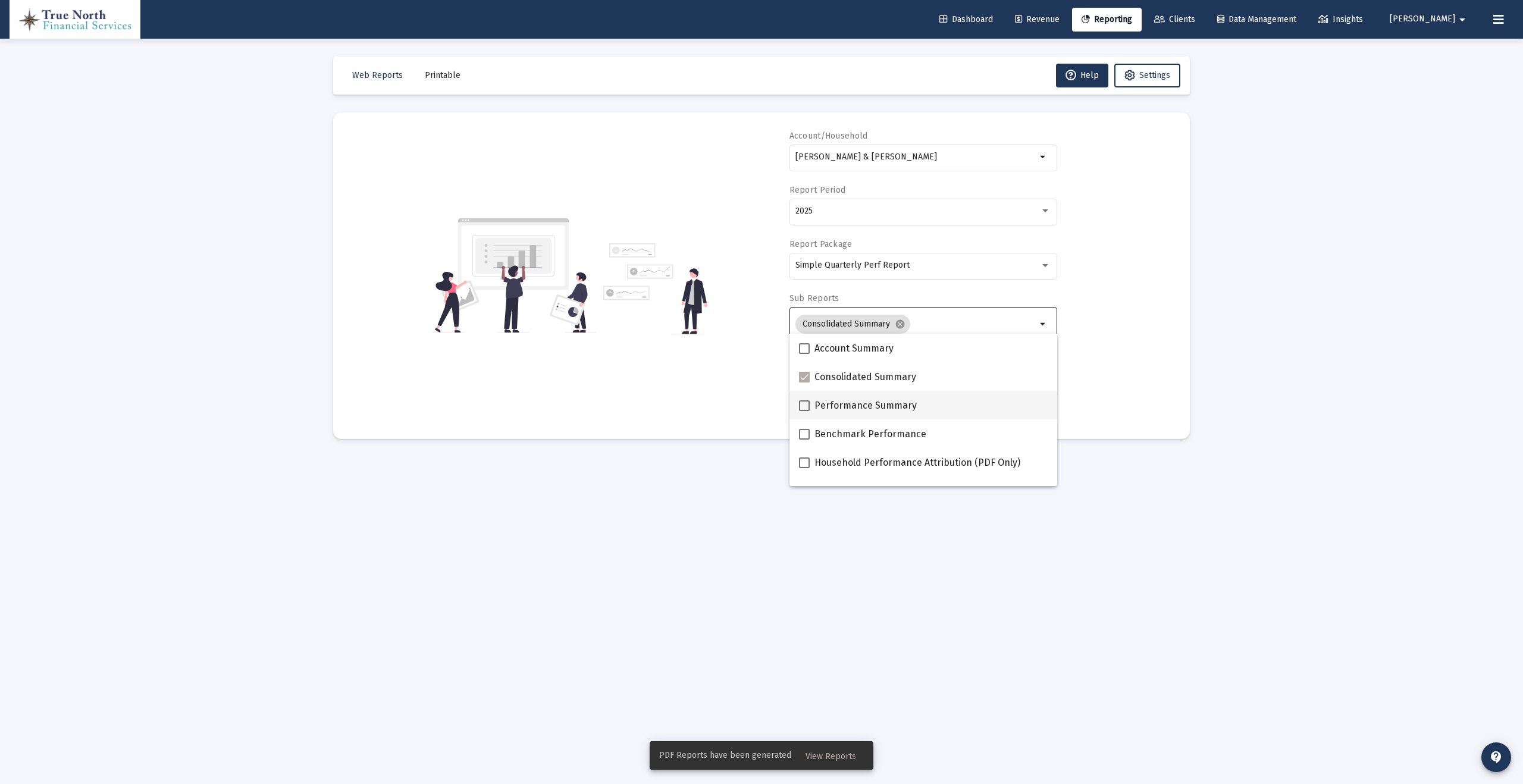
checkbox input "true"
click at [803, 463] on span at bounding box center [803, 462] width 10 height 10
click at [803, 468] on input "Household Performance Attribution (PDF Only)" at bounding box center [803, 468] width 1 height 1
checkbox input "true"
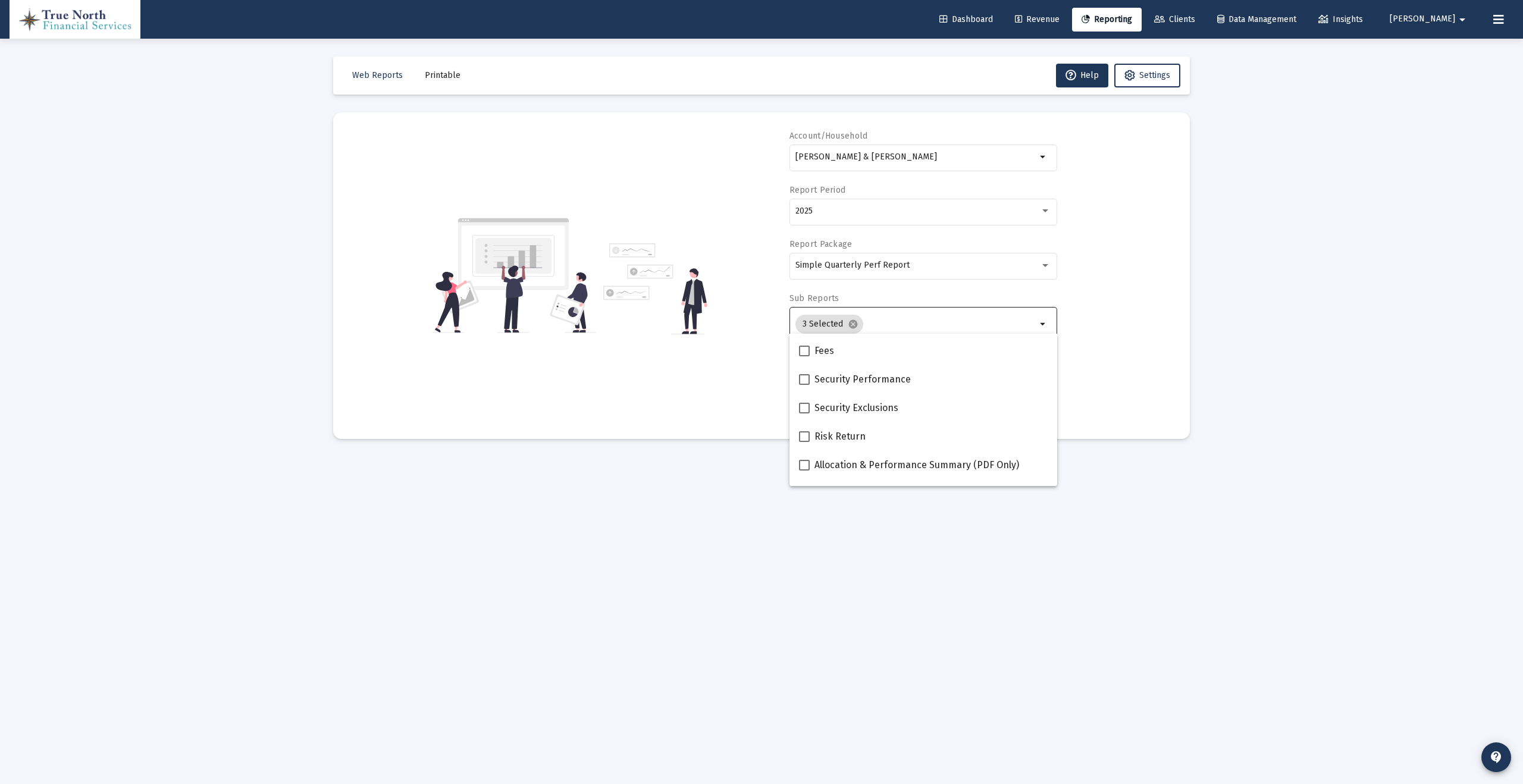
scroll to position [476, 0]
click at [1090, 327] on div "Account/Household [PERSON_NAME] & [PERSON_NAME] arrow_drop_down Report Period 2…" at bounding box center [761, 275] width 821 height 291
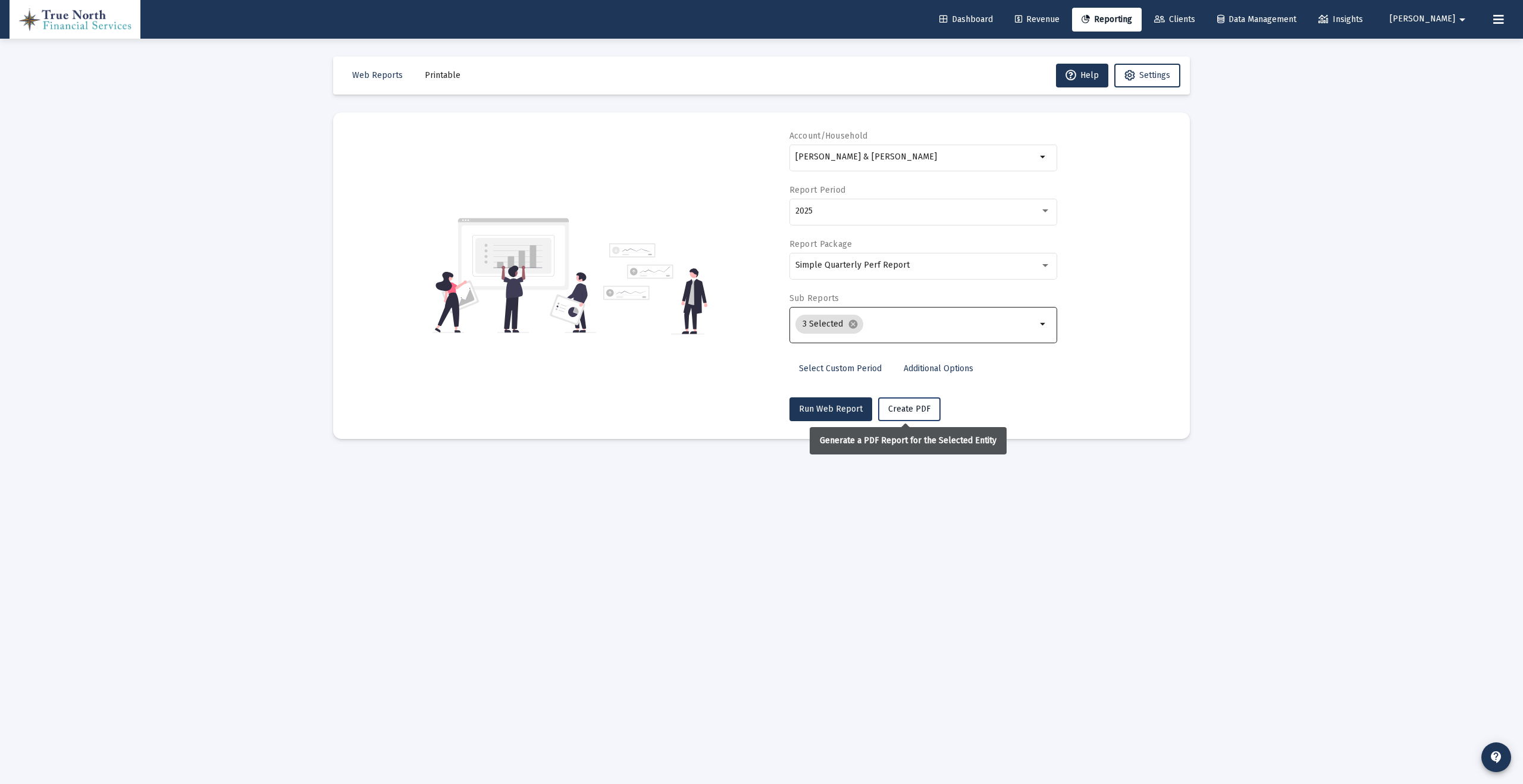
click at [911, 409] on span "Create PDF" at bounding box center [909, 409] width 42 height 10
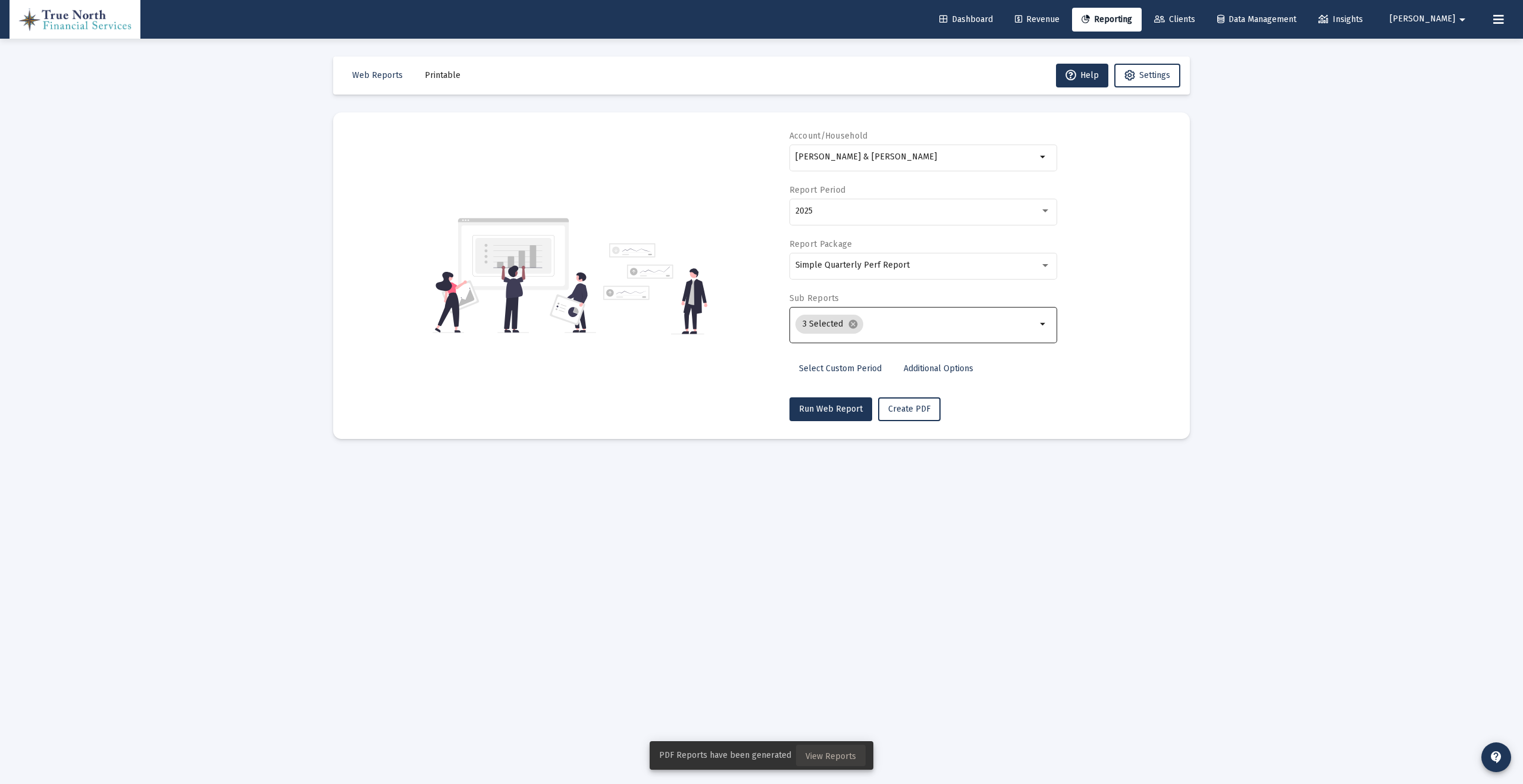
click at [834, 757] on span "View Reports" at bounding box center [831, 756] width 51 height 10
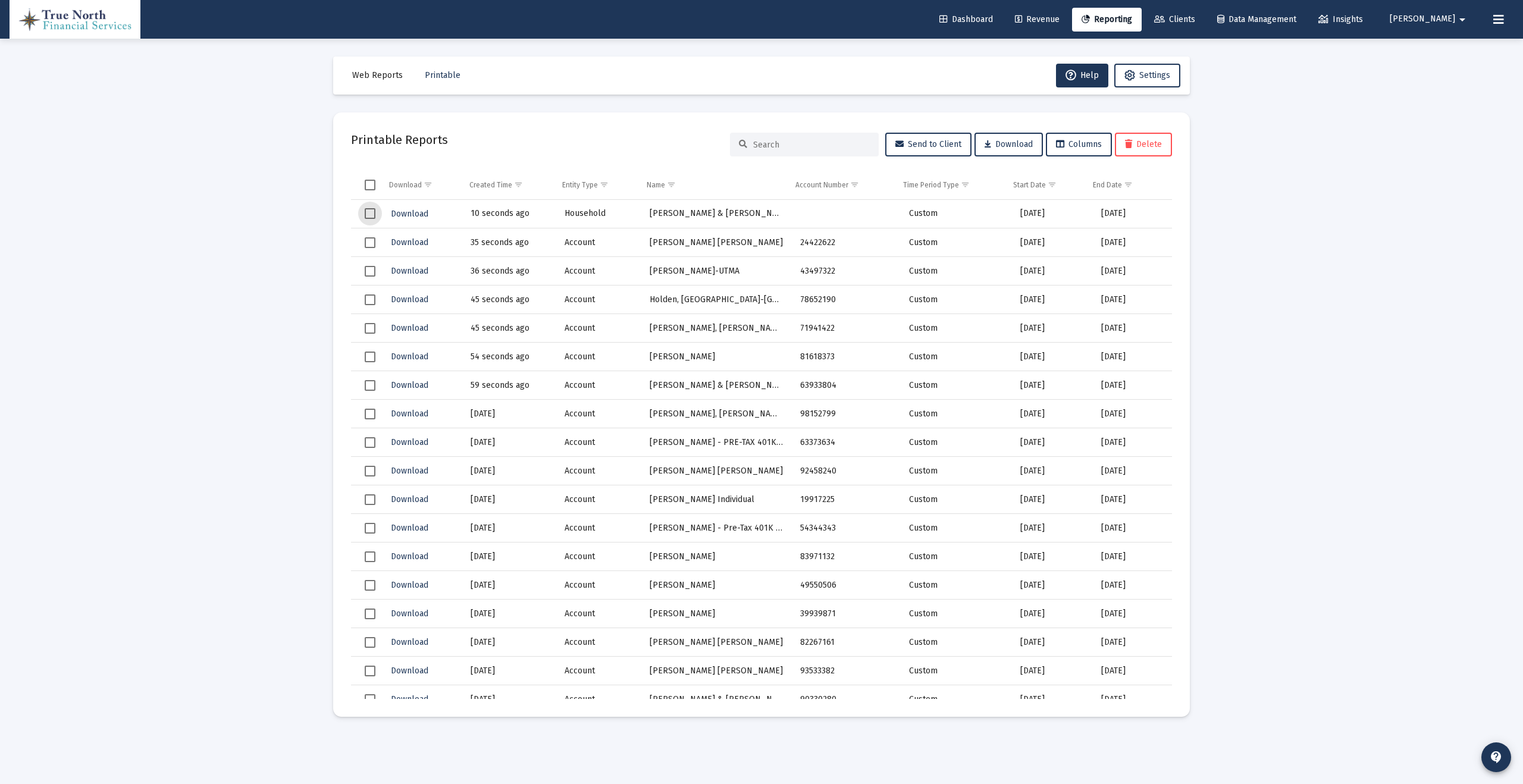
click at [365, 214] on span "Select row" at bounding box center [370, 213] width 10 height 10
click at [365, 239] on span "Select row" at bounding box center [370, 242] width 10 height 10
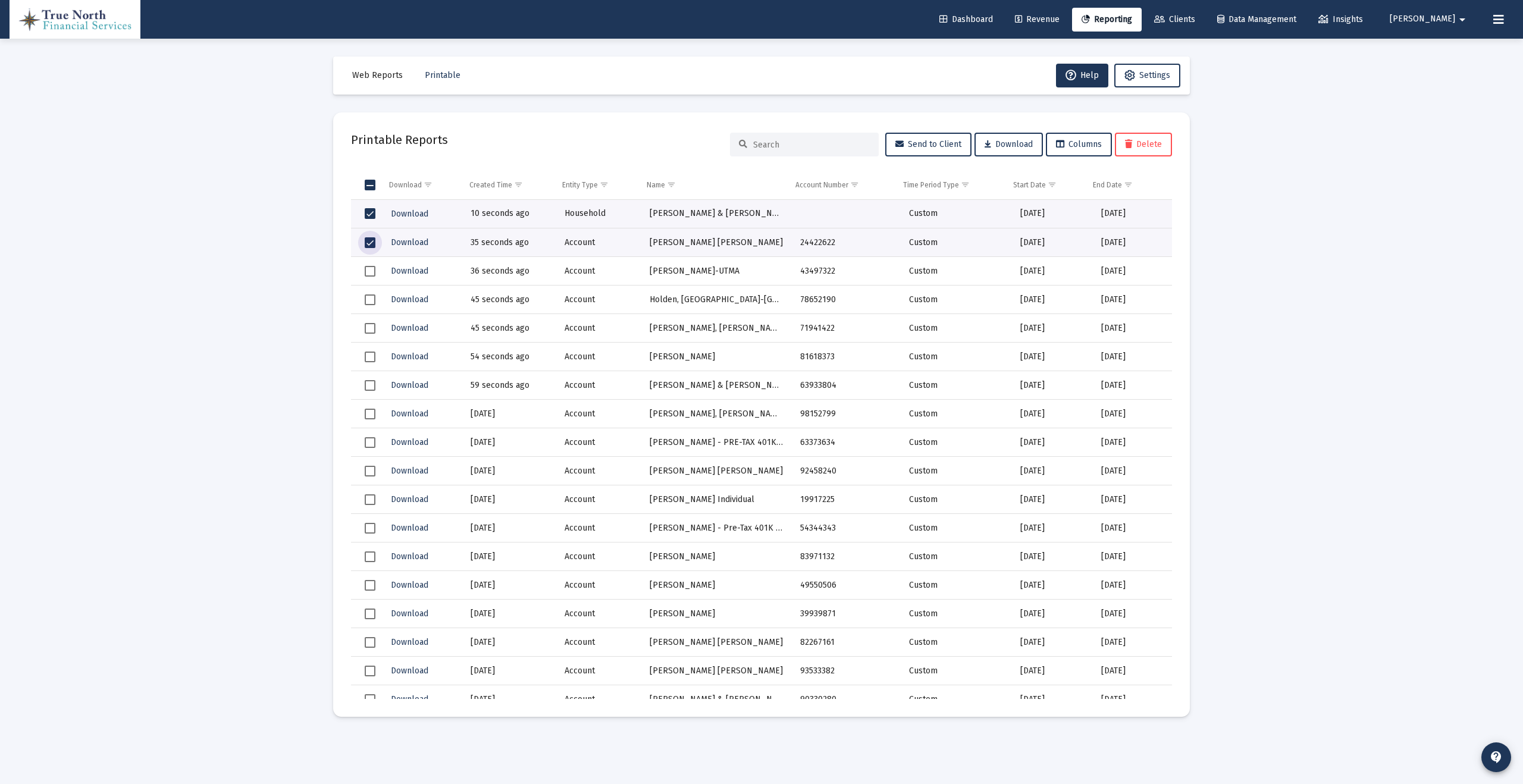
click at [366, 272] on span "Select row" at bounding box center [370, 271] width 10 height 10
click at [368, 308] on td "Data grid" at bounding box center [366, 300] width 31 height 28
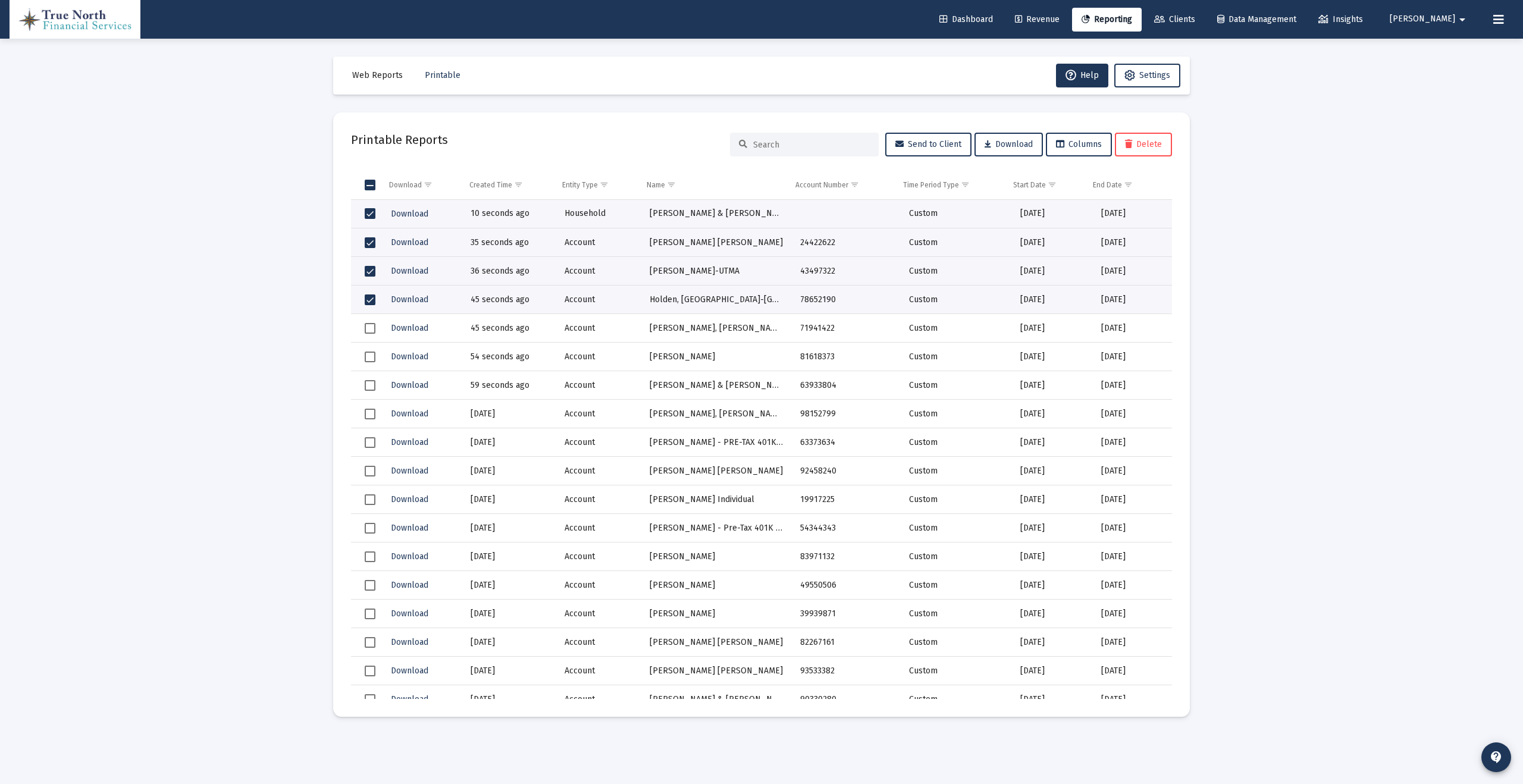
click at [369, 331] on span "Select row" at bounding box center [370, 328] width 10 height 10
click at [369, 355] on span "Select row" at bounding box center [370, 357] width 10 height 10
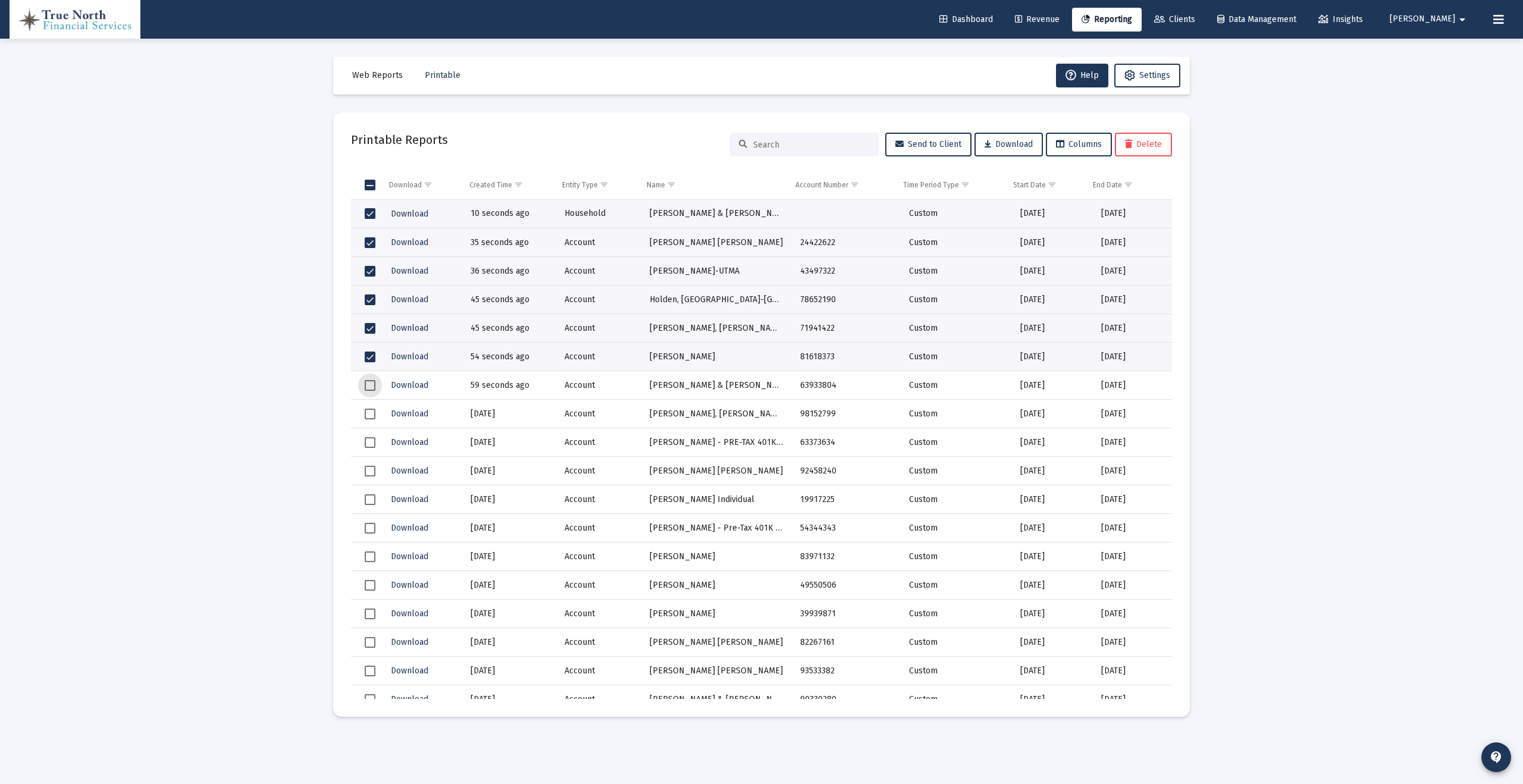
click at [371, 384] on span "Select row" at bounding box center [370, 385] width 10 height 10
click at [1001, 145] on span "Download" at bounding box center [1008, 144] width 48 height 10
click at [365, 187] on span "Select all" at bounding box center [370, 185] width 10 height 10
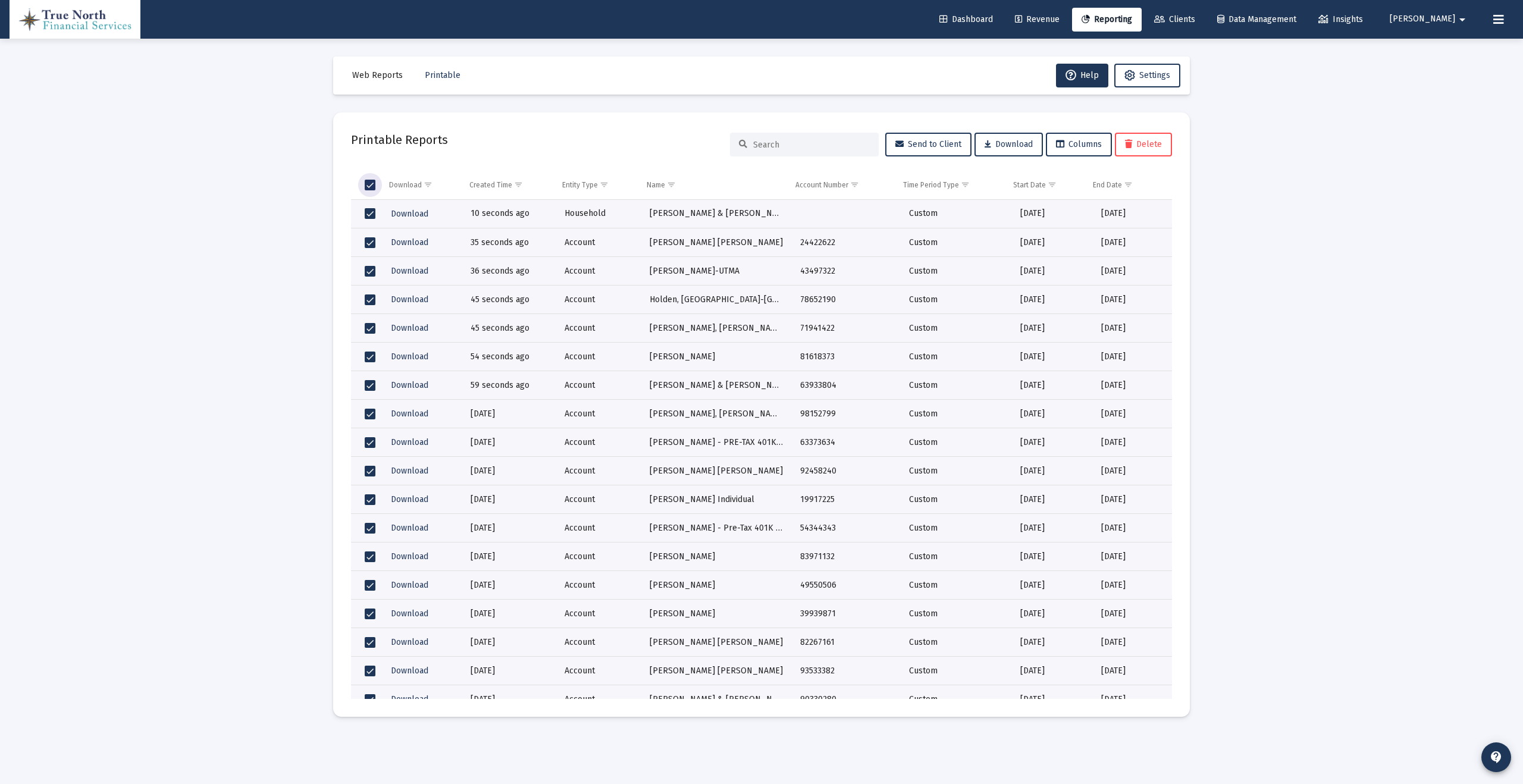
click at [1141, 144] on span "Delete" at bounding box center [1143, 144] width 37 height 10
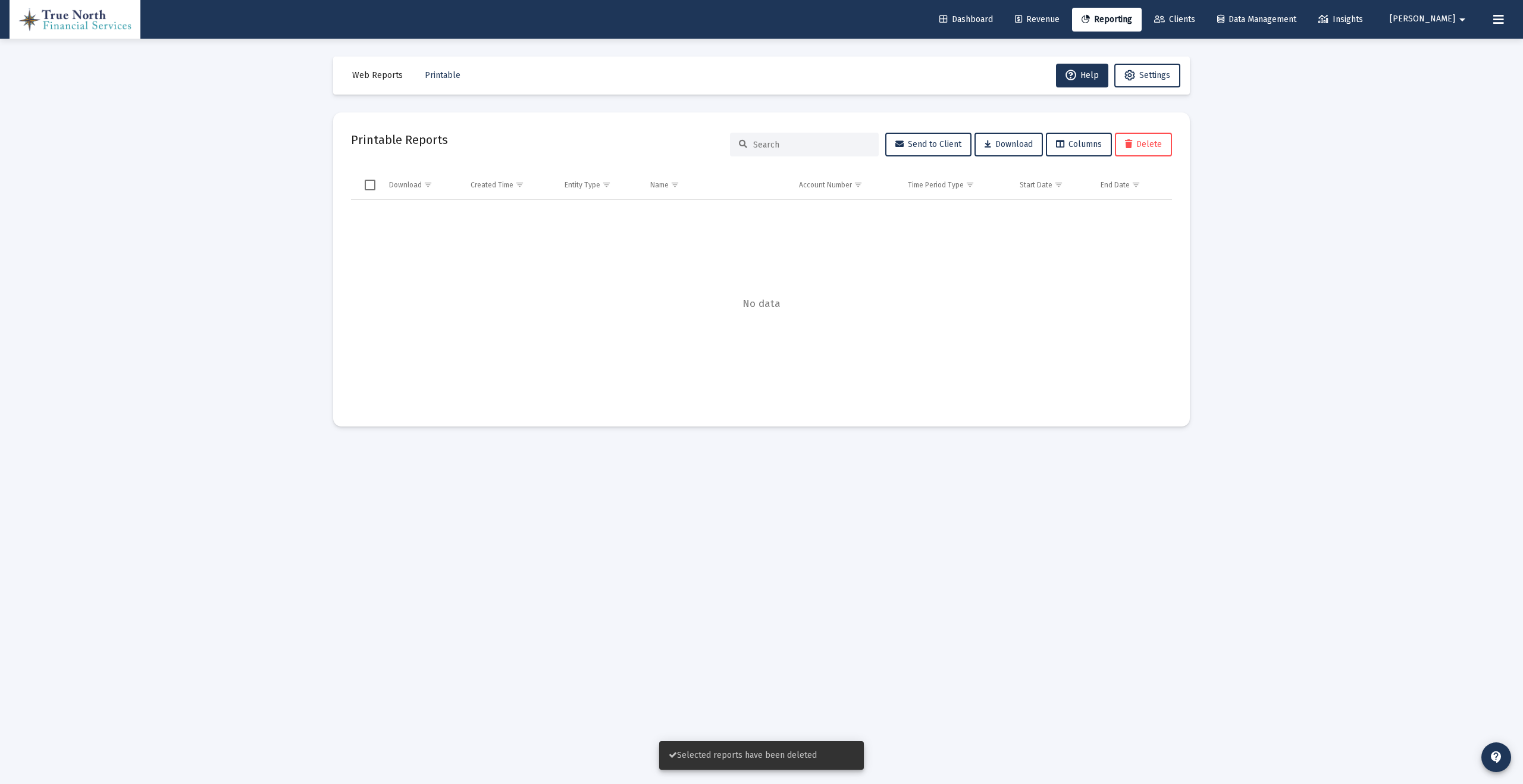
click at [1461, 16] on mat-icon "arrow_drop_down" at bounding box center [1462, 19] width 15 height 24
click at [1436, 81] on button "Logout" at bounding box center [1444, 78] width 71 height 28
